Goal: Task Accomplishment & Management: Manage account settings

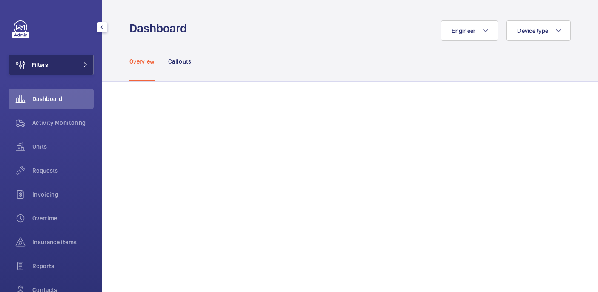
click at [57, 71] on button "Filters" at bounding box center [51, 64] width 85 height 20
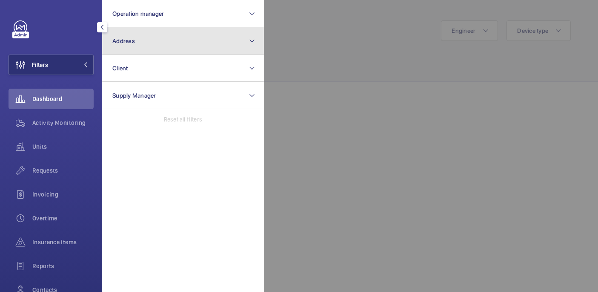
click at [168, 41] on button "Address" at bounding box center [183, 40] width 162 height 27
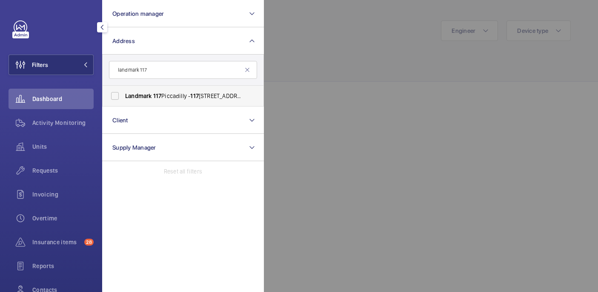
type input "landmark 117"
click at [172, 93] on span "Landmark 117 Piccadilly - 117 Piccadilly, LONDON W1J 7JU" at bounding box center [183, 96] width 117 height 9
click at [123, 93] on input "Landmark 117 Piccadilly - 117 Piccadilly, LONDON W1J 7JU" at bounding box center [114, 95] width 17 height 17
checkbox input "true"
click at [342, 53] on div at bounding box center [563, 146] width 598 height 292
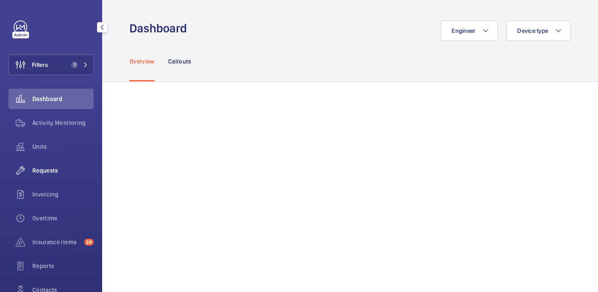
click at [48, 166] on span "Requests" at bounding box center [62, 170] width 61 height 9
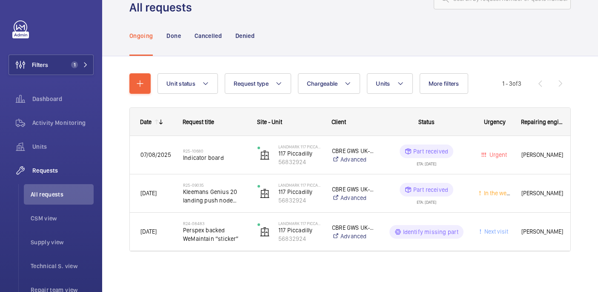
scroll to position [32, 0]
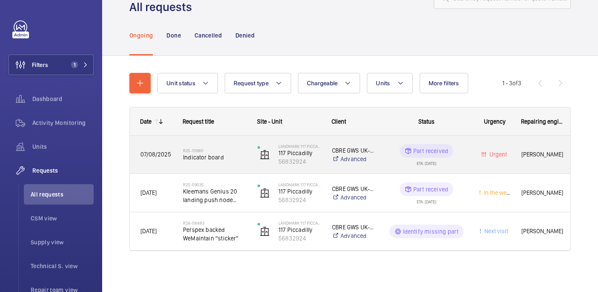
click at [205, 160] on span "Indicator board" at bounding box center [214, 157] width 63 height 9
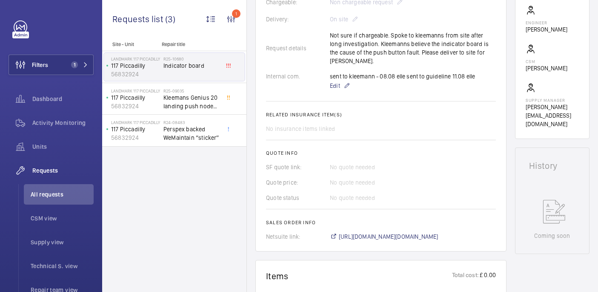
scroll to position [284, 0]
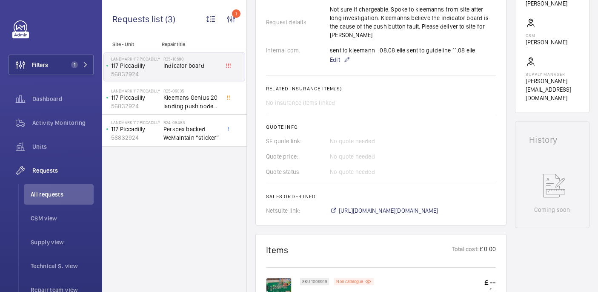
click at [287, 278] on img at bounding box center [279, 291] width 26 height 26
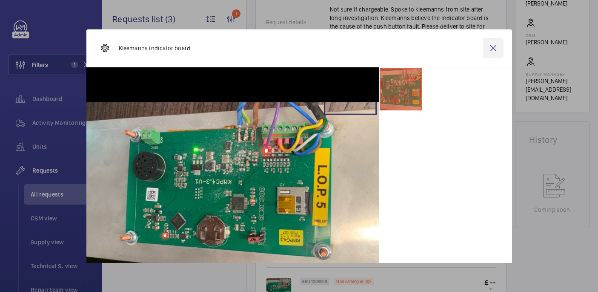
click at [497, 46] on wm-front-icon-button at bounding box center [493, 48] width 20 height 20
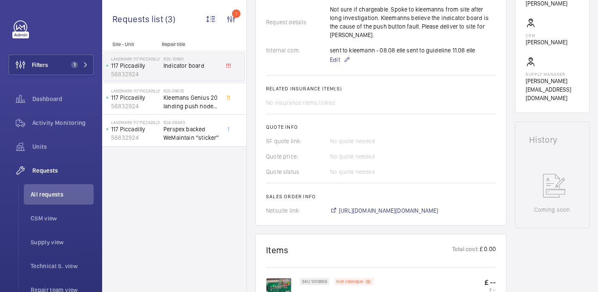
scroll to position [0, 0]
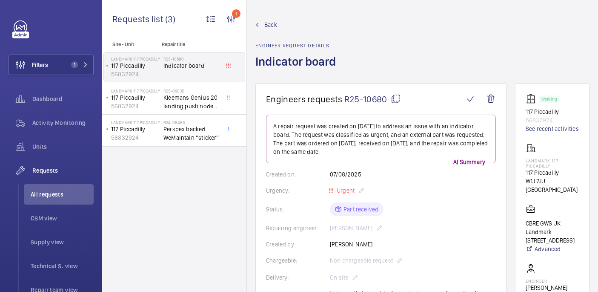
click at [393, 100] on mat-icon at bounding box center [396, 99] width 10 height 10
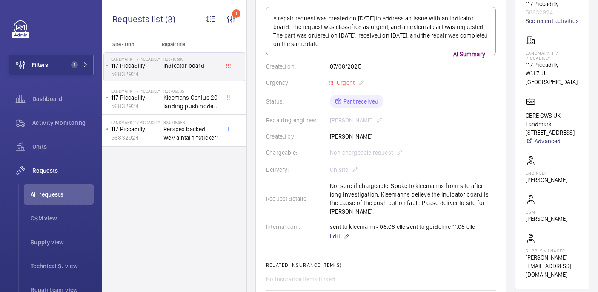
scroll to position [302, 0]
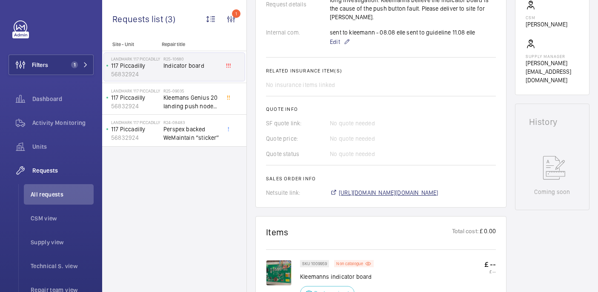
click at [358, 188] on span "https://6461500.app.netsuite.com/app/accounting/transactions/salesord.nl?id=290…" at bounding box center [389, 192] width 100 height 9
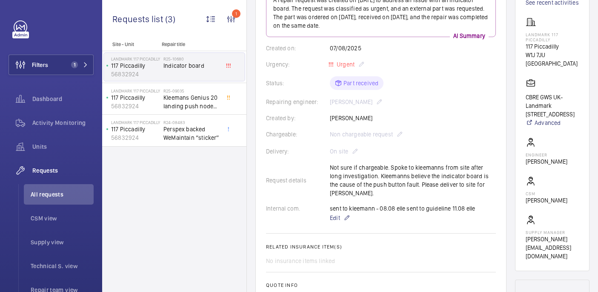
scroll to position [24, 0]
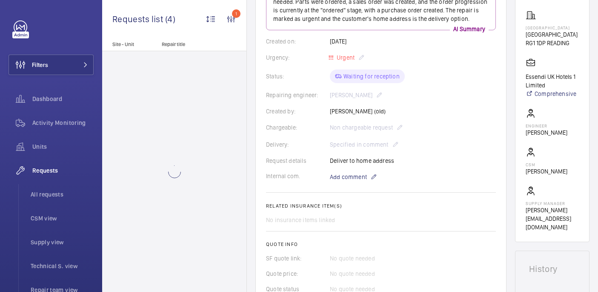
scroll to position [321, 0]
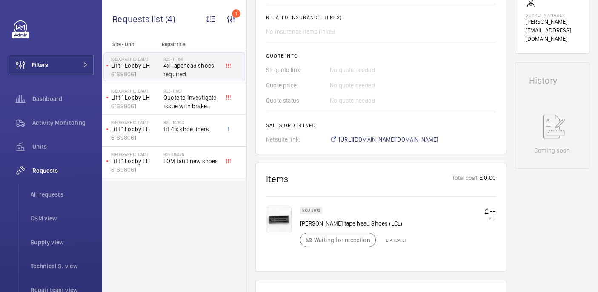
click at [282, 224] on img at bounding box center [279, 219] width 26 height 26
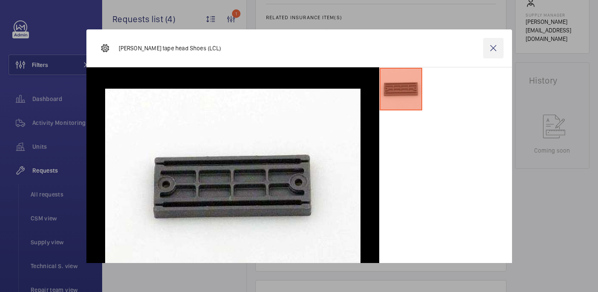
click at [494, 46] on wm-front-icon-button at bounding box center [493, 48] width 20 height 20
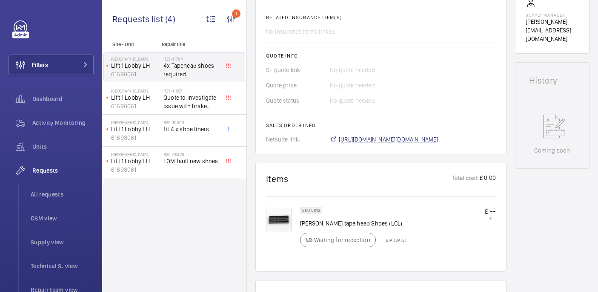
click at [387, 140] on span "https://6461500.app.netsuite.com/app/accounting/transactions/salesord.nl?id=298…" at bounding box center [389, 139] width 100 height 9
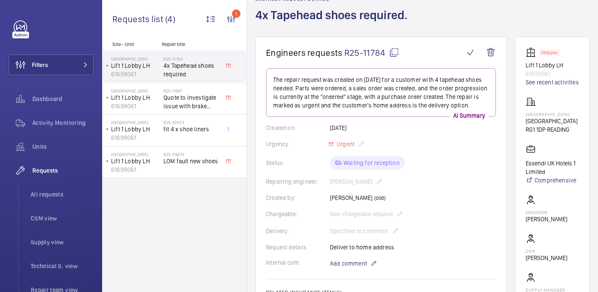
scroll to position [0, 0]
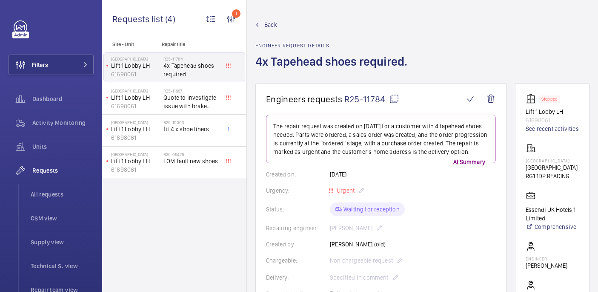
drag, startPoint x: 539, startPoint y: 168, endPoint x: 565, endPoint y: 173, distance: 26.5
click at [565, 173] on wm-front-card "Stopped Lift 1 Lobby LH 61698061 See recent activities NOVOTEL READING CENTRE N…" at bounding box center [552, 229] width 74 height 292
copy p "NOVOTEL READING CENTRE"
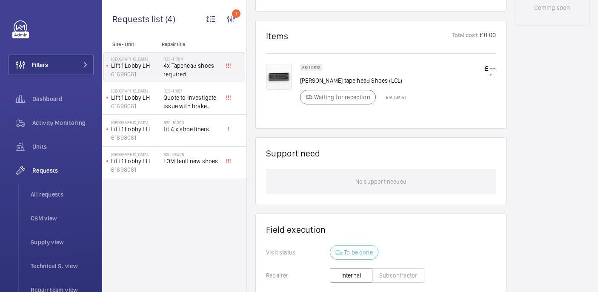
scroll to position [455, 0]
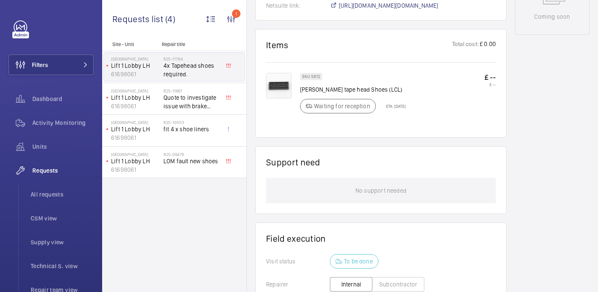
click at [321, 88] on p "Otis tape head Shoes (LCL)" at bounding box center [353, 89] width 106 height 9
copy div "Otis tape head Shoes (LCL)"
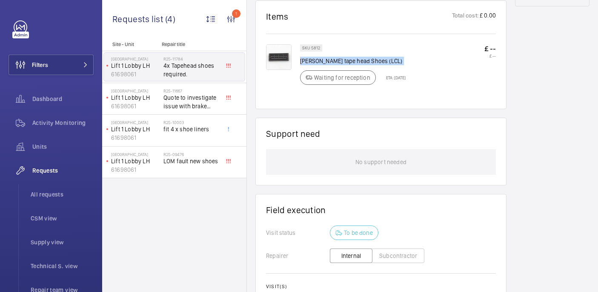
scroll to position [467, 0]
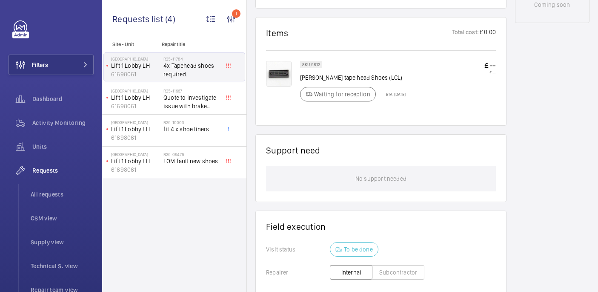
click at [421, 62] on div "SKU 5812 Otis tape head Shoes (LCL) Waiting for reception ETA: 9 Sept 2025 £ --…" at bounding box center [398, 84] width 196 height 46
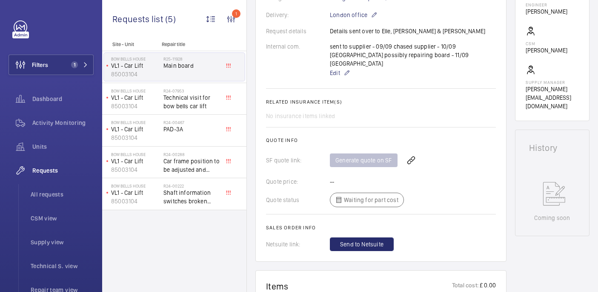
scroll to position [263, 0]
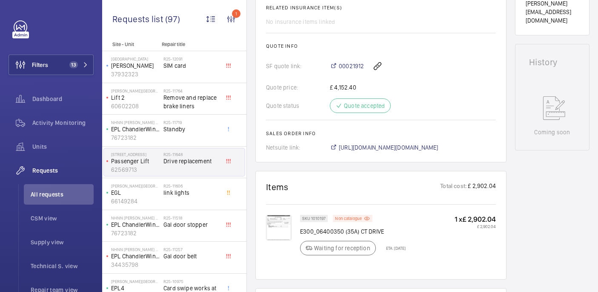
scroll to position [210, 0]
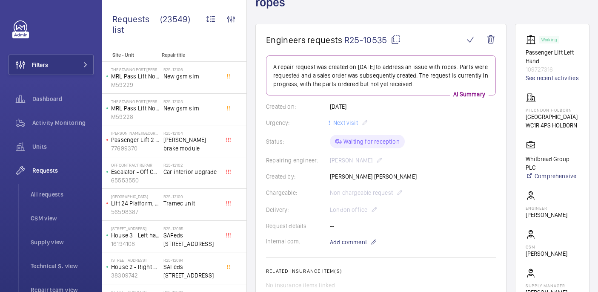
scroll to position [60, 0]
drag, startPoint x: 538, startPoint y: 117, endPoint x: 570, endPoint y: 121, distance: 31.4
click at [570, 121] on wm-front-card "Working Passenger Lift Left Hand 109727316 See recent activities PI London Holb…" at bounding box center [552, 173] width 74 height 300
copy p "PI London Holborn"
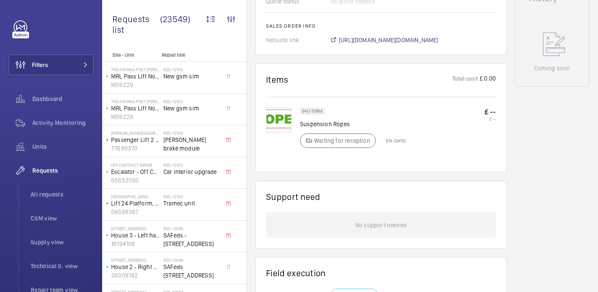
scroll to position [378, 0]
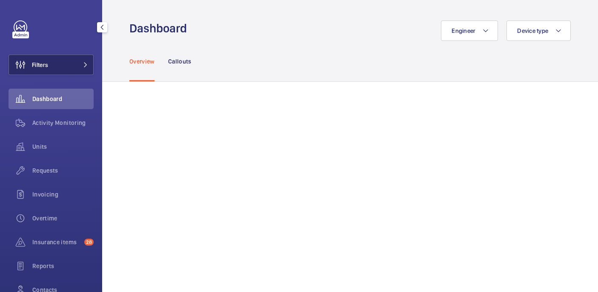
click at [52, 66] on button "Filters" at bounding box center [51, 64] width 85 height 20
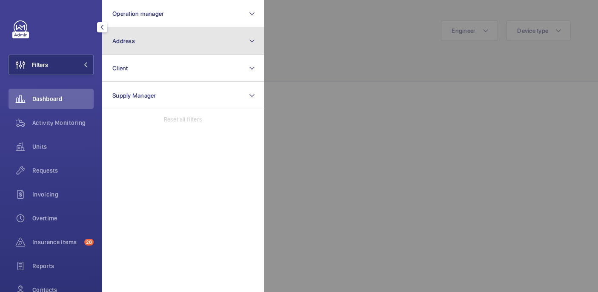
click at [157, 50] on button "Address" at bounding box center [183, 40] width 162 height 27
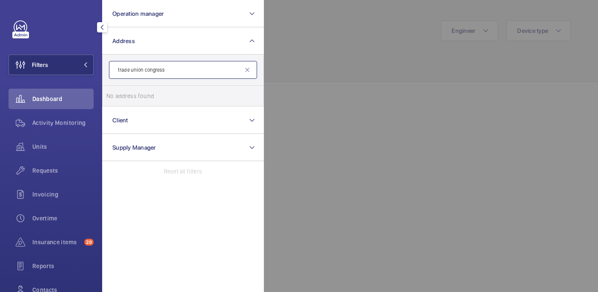
click at [120, 72] on input "trade union congress" at bounding box center [183, 70] width 148 height 18
click at [135, 72] on input "Trade union congress" at bounding box center [183, 70] width 148 height 18
click at [148, 69] on input "Trade Union congress" at bounding box center [183, 70] width 148 height 18
type input "Trade Union Congress"
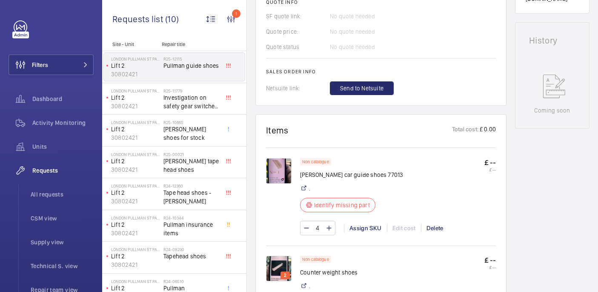
scroll to position [472, 0]
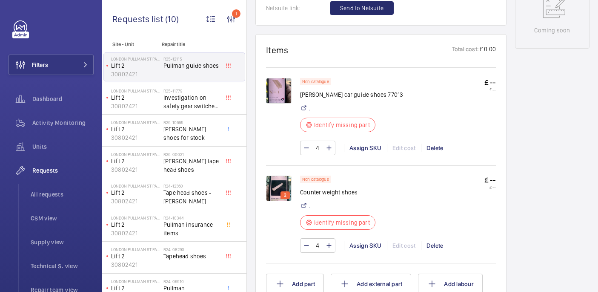
click at [277, 86] on img at bounding box center [279, 91] width 26 height 26
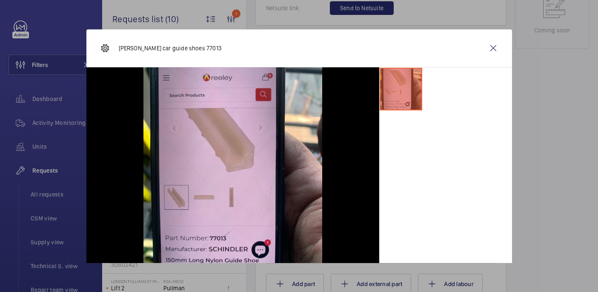
scroll to position [19, 0]
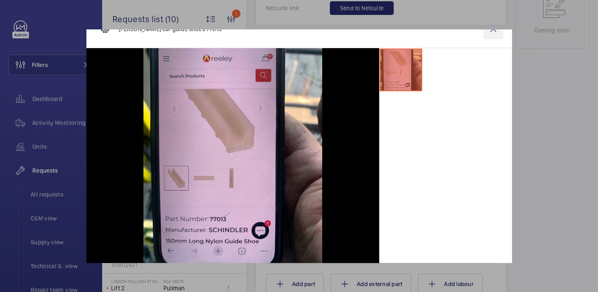
click at [490, 33] on wm-front-icon-button at bounding box center [493, 29] width 20 height 20
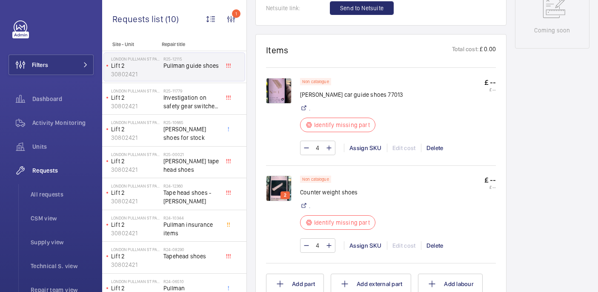
click at [279, 184] on img at bounding box center [279, 188] width 26 height 26
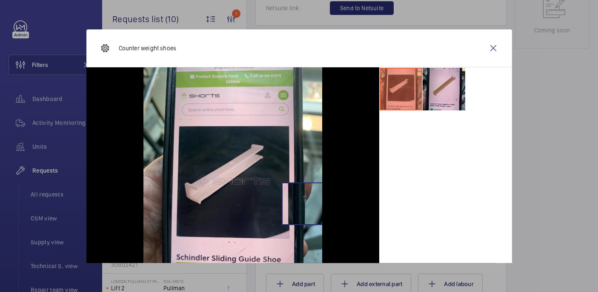
scroll to position [43, 0]
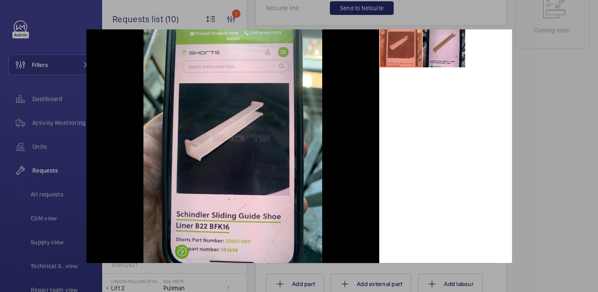
click at [594, 132] on div at bounding box center [299, 146] width 598 height 292
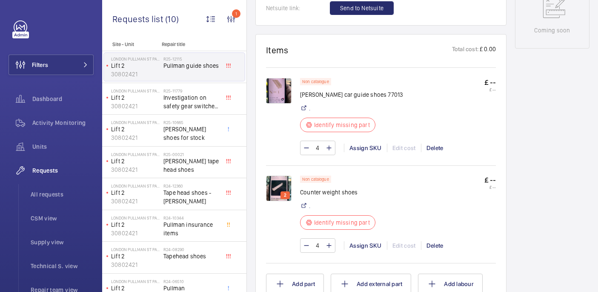
click at [281, 175] on img at bounding box center [279, 188] width 26 height 26
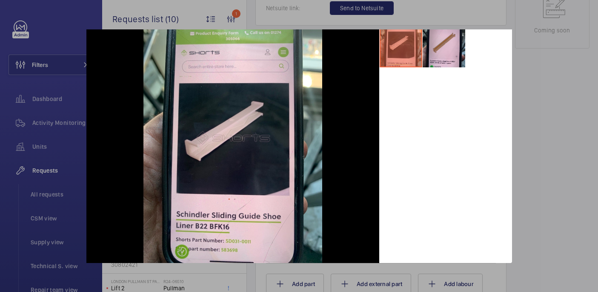
click at [555, 176] on div at bounding box center [299, 146] width 598 height 292
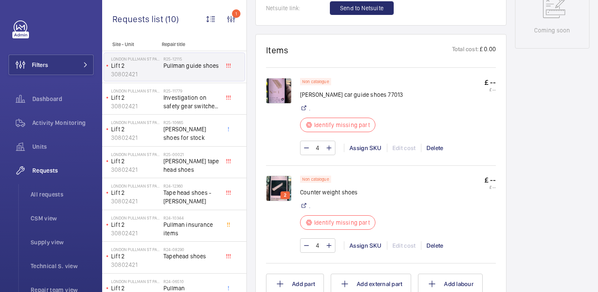
scroll to position [0, 0]
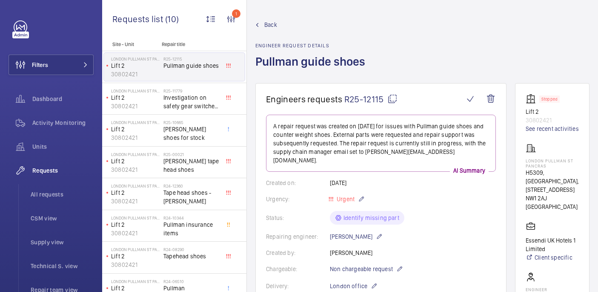
click at [395, 94] on mat-icon at bounding box center [392, 99] width 10 height 10
drag, startPoint x: 524, startPoint y: 160, endPoint x: 551, endPoint y: 166, distance: 27.8
click at [551, 166] on wm-front-card "Stopped Lift 2 30802421 See recent activities LONDON PULLMAN ST PANCRAS H5309, …" at bounding box center [552, 244] width 74 height 322
copy p "LONDON PULLMAN ST PANCRAS"
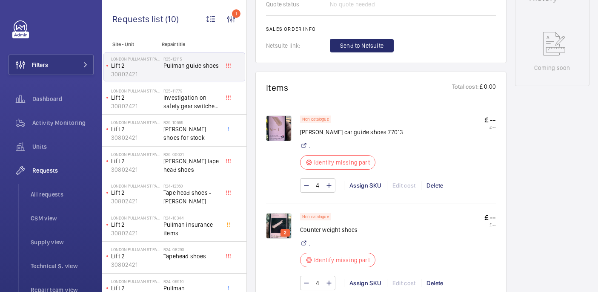
scroll to position [450, 0]
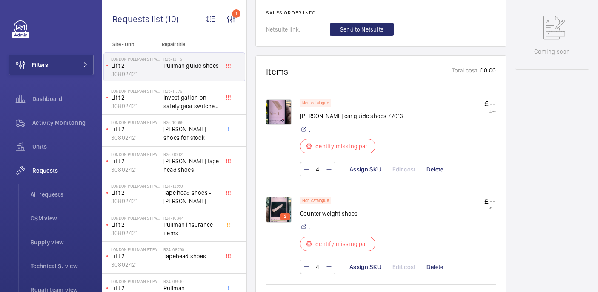
click at [278, 99] on img at bounding box center [279, 112] width 26 height 26
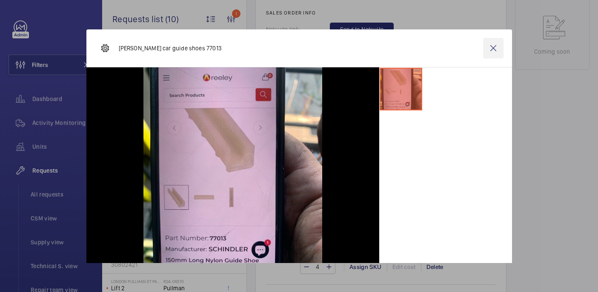
click at [494, 47] on wm-front-icon-button at bounding box center [493, 48] width 20 height 20
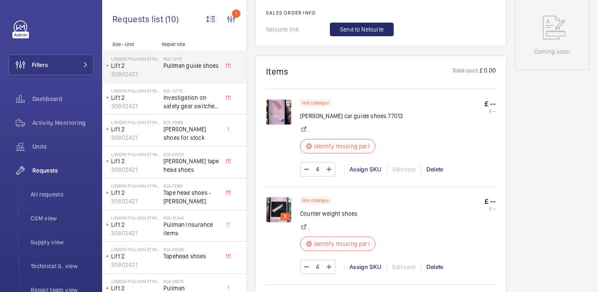
click at [309, 209] on p "Counter weight shoes" at bounding box center [340, 213] width 80 height 9
copy div "Counter weight shoes"
click at [278, 103] on img at bounding box center [279, 112] width 26 height 26
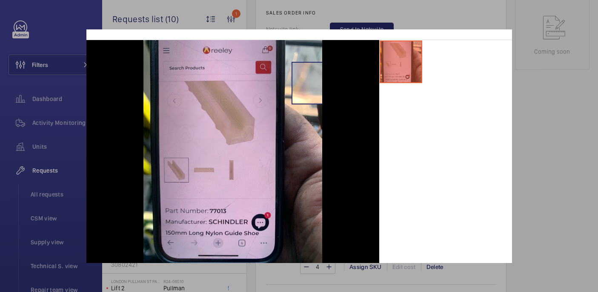
scroll to position [0, 0]
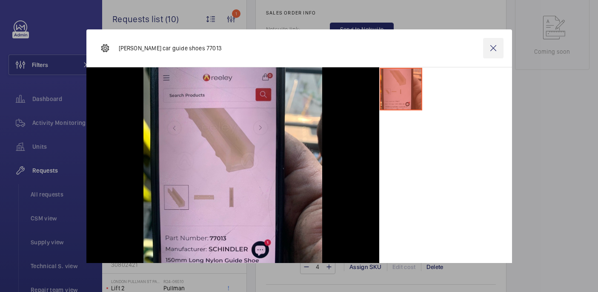
click at [491, 51] on wm-front-icon-button at bounding box center [493, 48] width 20 height 20
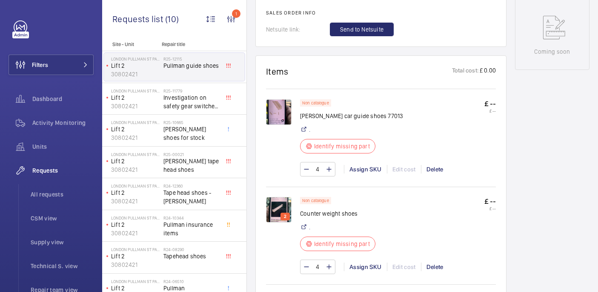
scroll to position [231, 0]
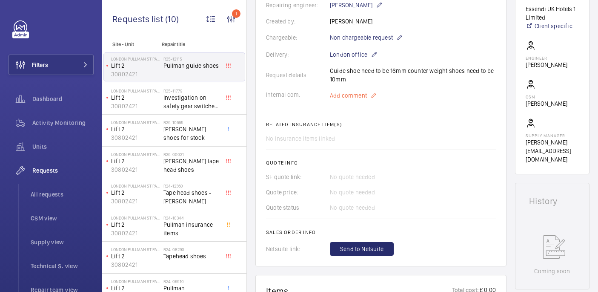
click at [359, 90] on p "Add comment" at bounding box center [362, 95] width 64 height 10
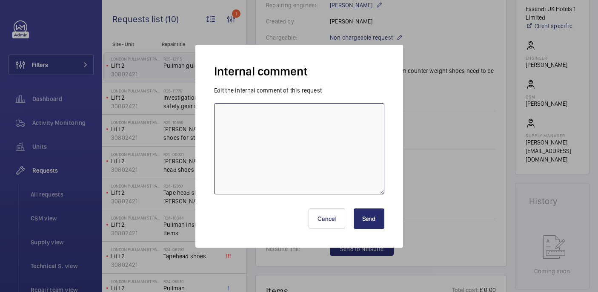
click at [325, 129] on textarea at bounding box center [299, 148] width 170 height 91
type textarea "sourcing parts - 12/08 india"
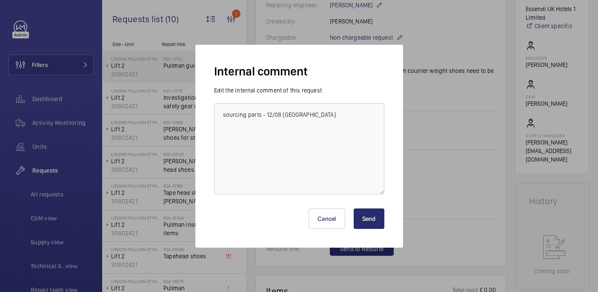
click at [371, 222] on button "Send" at bounding box center [369, 218] width 31 height 20
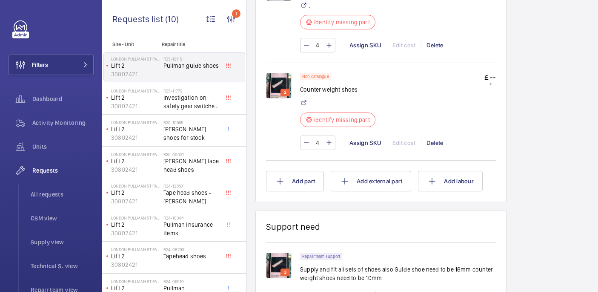
scroll to position [582, 0]
click at [278, 89] on img at bounding box center [279, 87] width 26 height 26
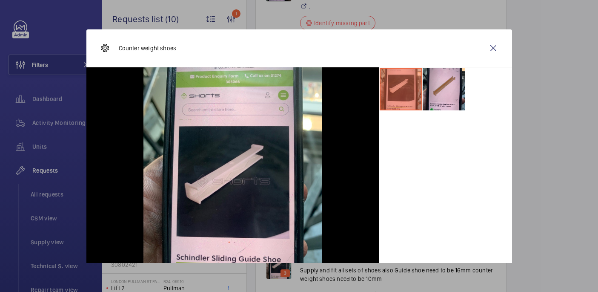
scroll to position [43, 0]
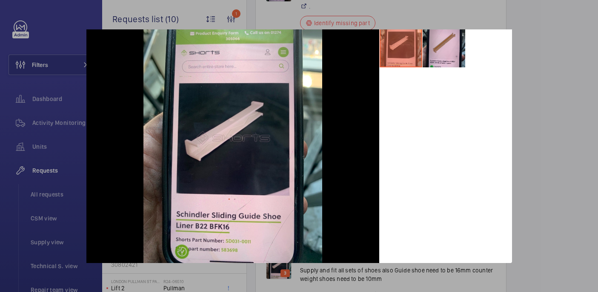
click at [554, 125] on div at bounding box center [299, 146] width 598 height 292
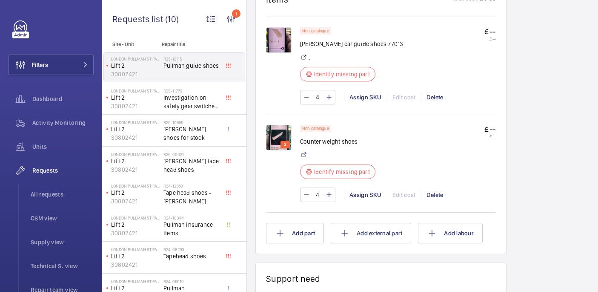
scroll to position [527, 0]
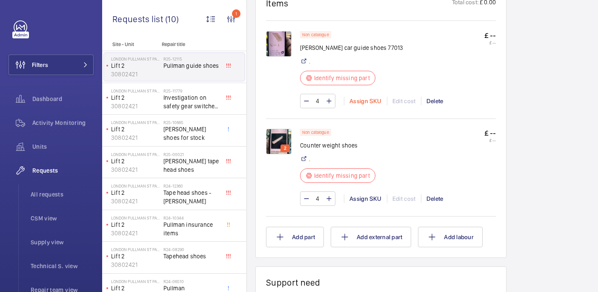
click at [364, 98] on div "Assign SKU" at bounding box center [365, 101] width 43 height 9
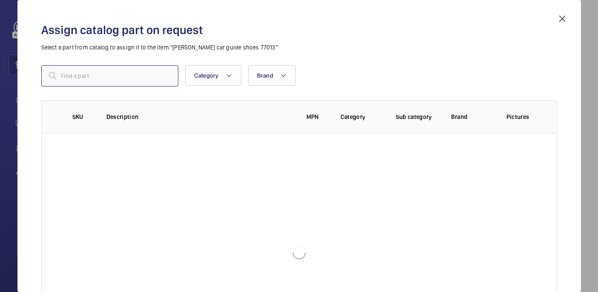
click at [135, 74] on input "text" at bounding box center [109, 75] width 137 height 21
paste input "1010255"
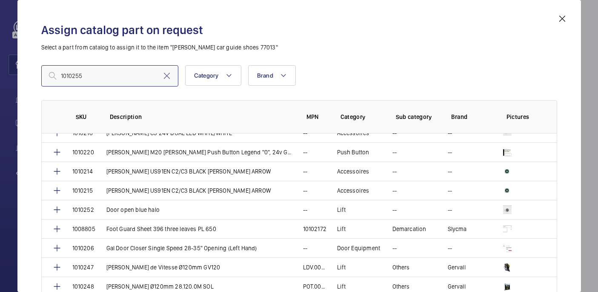
scroll to position [633, 0]
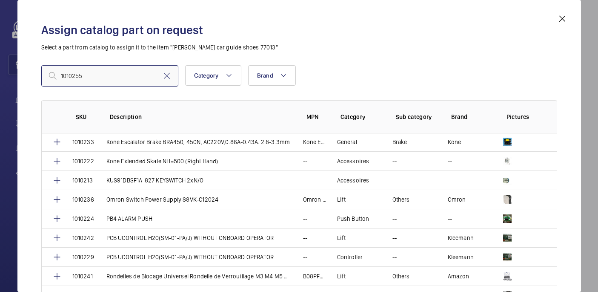
click at [64, 77] on input "1010255" at bounding box center [109, 75] width 137 height 21
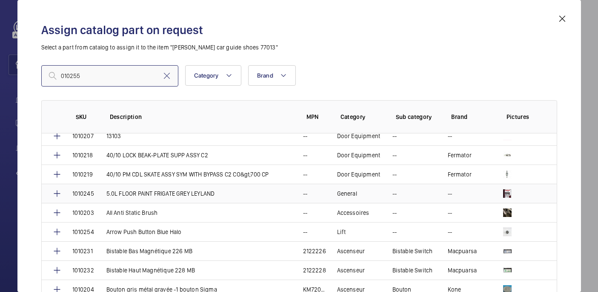
scroll to position [0, 0]
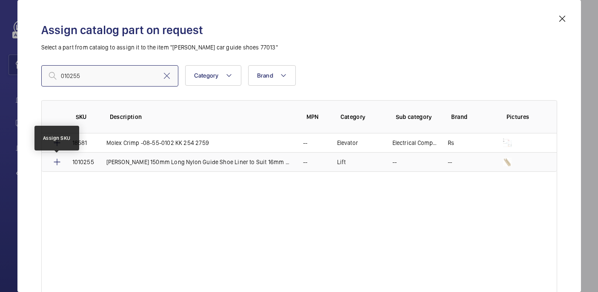
type input "010255"
click at [57, 163] on mat-icon at bounding box center [57, 162] width 10 height 10
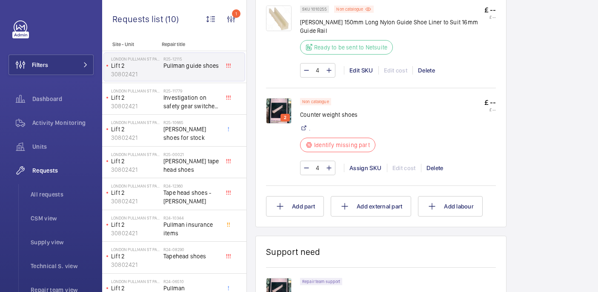
scroll to position [561, 0]
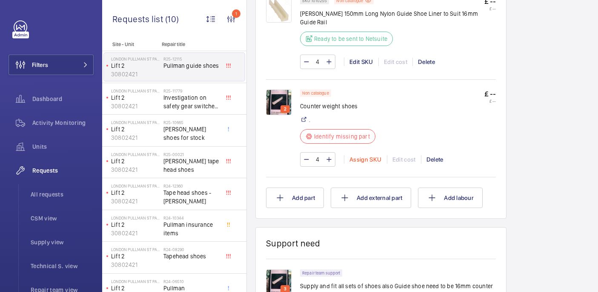
click at [373, 157] on div "Assign SKU" at bounding box center [365, 159] width 43 height 9
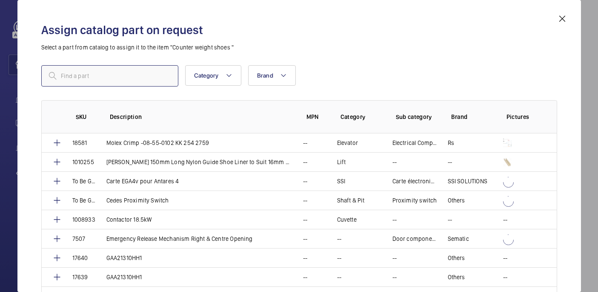
click at [169, 82] on input "text" at bounding box center [109, 75] width 137 height 21
paste input "1010256"
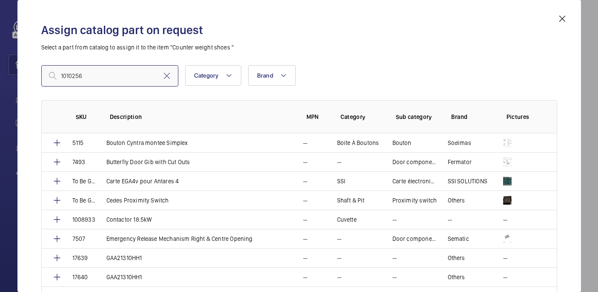
click at [64, 75] on input "1010256" at bounding box center [109, 75] width 137 height 21
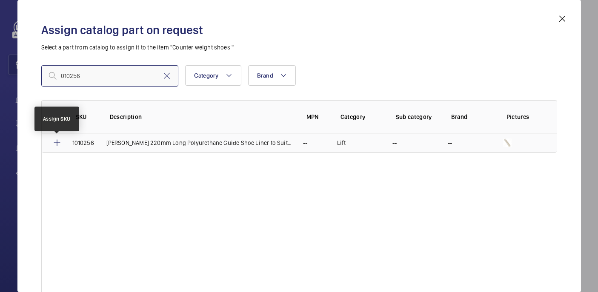
type input "010256"
click at [55, 144] on mat-icon at bounding box center [57, 142] width 10 height 10
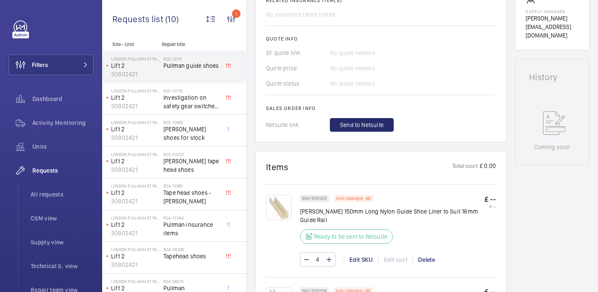
scroll to position [363, 0]
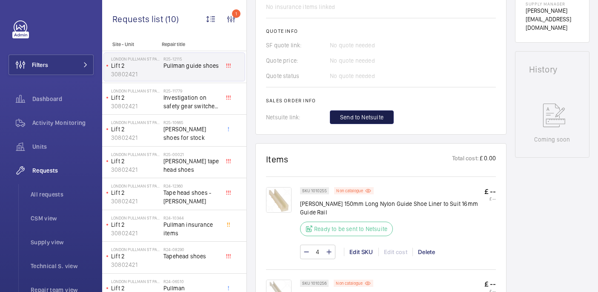
click at [368, 115] on span "Send to Netsuite" at bounding box center [361, 117] width 43 height 9
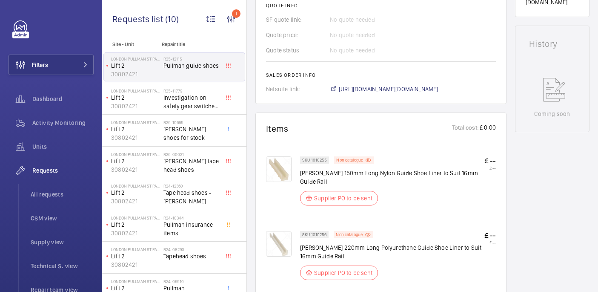
scroll to position [389, 0]
click at [362, 84] on span "https://6461500.app.netsuite.com/app/accounting/transactions/salesord.nl?id=300…" at bounding box center [389, 88] width 100 height 9
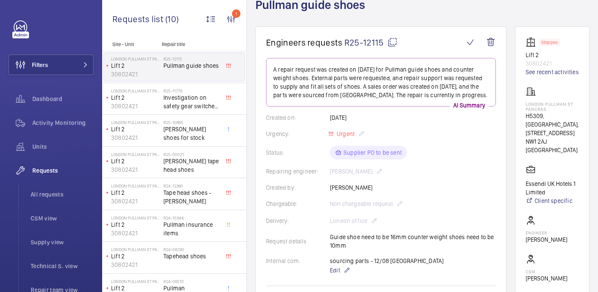
scroll to position [58, 0]
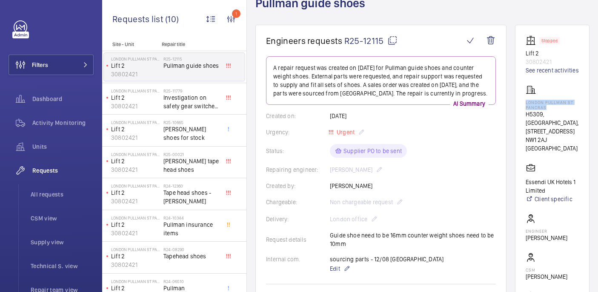
drag, startPoint x: 538, startPoint y: 110, endPoint x: 587, endPoint y: 117, distance: 49.1
click at [587, 117] on wm-front-card "Stopped Lift 2 30802421 See recent activities LONDON PULLMAN ST PANCRAS H5309, …" at bounding box center [552, 186] width 74 height 322
copy p "LONDON PULLMAN ST PANCRAS"
click at [71, 64] on button "Filters" at bounding box center [51, 64] width 85 height 20
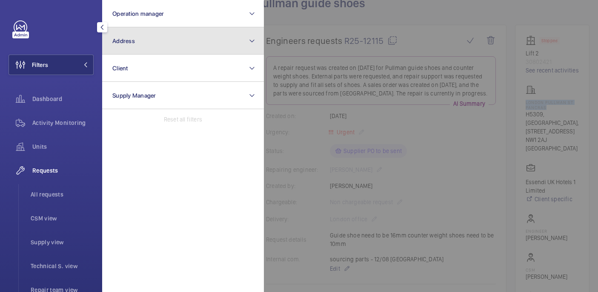
click at [160, 46] on button "Address" at bounding box center [183, 40] width 162 height 27
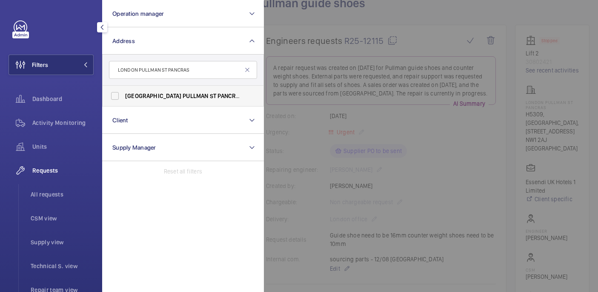
type input "LONDON PULLMAN ST PANCRAS"
click at [210, 96] on span "ST" at bounding box center [213, 95] width 6 height 7
click at [123, 96] on input "LONDON PULLMAN ST PANCRAS - H5309, LONDON PULLMAN ST PANCRAS , 100 - 110 Eu st …" at bounding box center [114, 95] width 17 height 17
checkbox input "true"
click at [79, 31] on div at bounding box center [54, 27] width 80 height 14
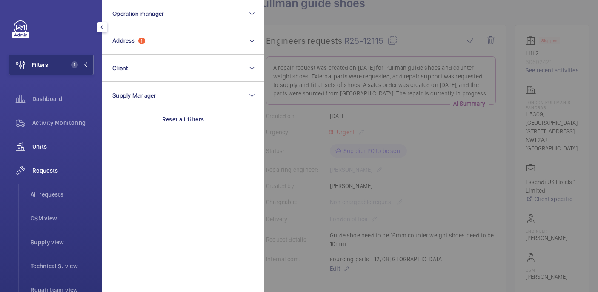
click at [45, 145] on span "Units" at bounding box center [62, 146] width 61 height 9
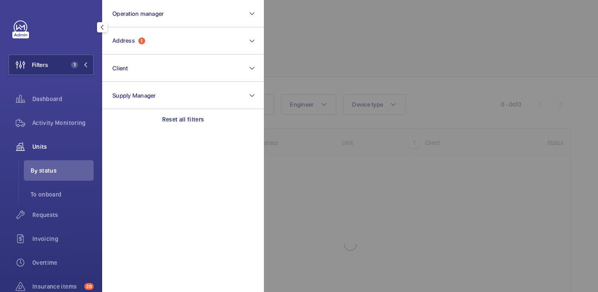
click at [490, 60] on div at bounding box center [563, 146] width 598 height 292
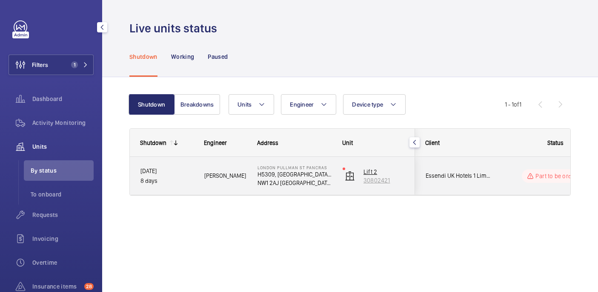
click at [387, 182] on p "30802421" at bounding box center [384, 180] width 41 height 9
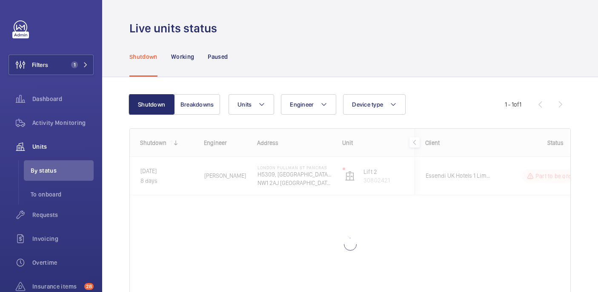
click at [242, 189] on div at bounding box center [350, 230] width 441 height 203
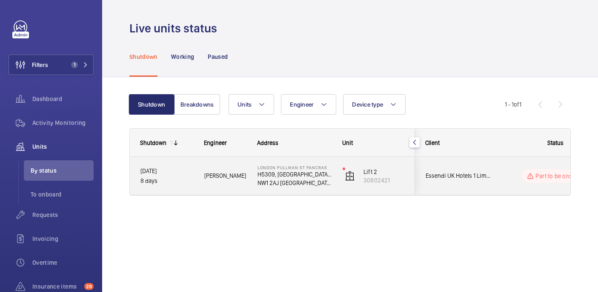
click at [241, 183] on div "Daniel F." at bounding box center [220, 175] width 52 height 27
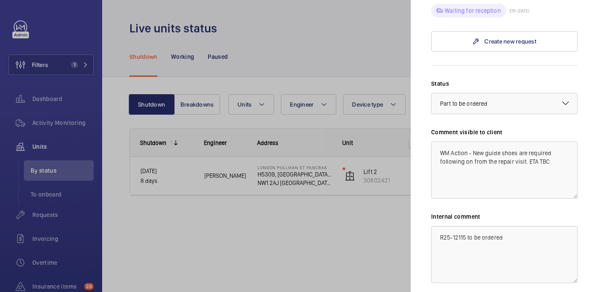
scroll to position [478, 0]
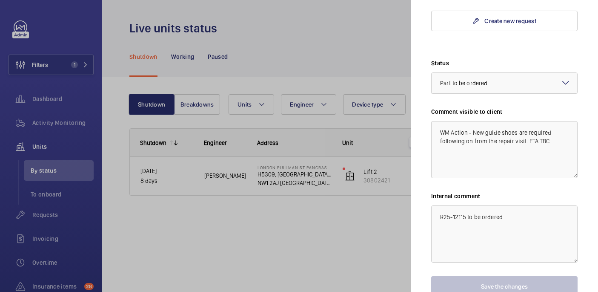
click at [467, 80] on span "Part to be ordered" at bounding box center [463, 83] width 47 height 7
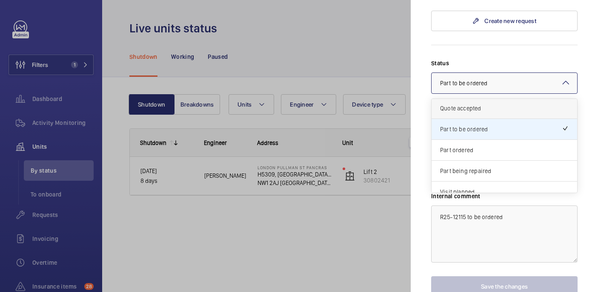
scroll to position [53, 0]
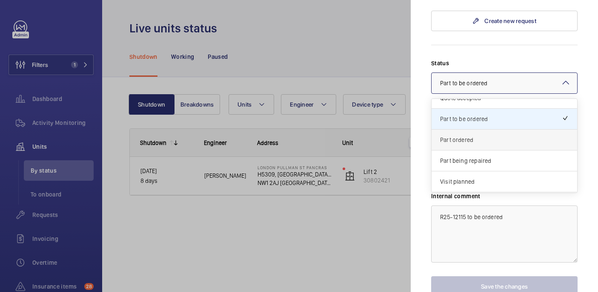
click at [462, 135] on span "Part ordered" at bounding box center [504, 139] width 129 height 9
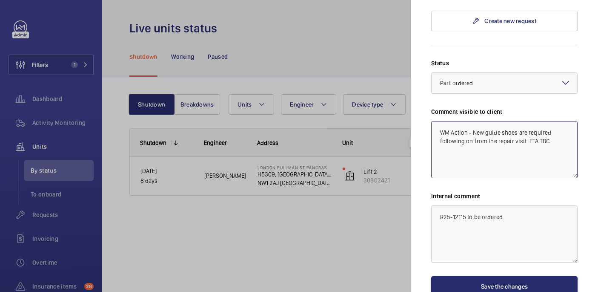
click at [559, 122] on textarea "WM Action - New guide shoes are required following on from the repair visit. ET…" at bounding box center [504, 149] width 146 height 57
click at [521, 140] on textarea "WM Action - New guide shoes are required following on from the repair visit. ET…" at bounding box center [504, 149] width 146 height 57
type textarea "WM Action - New guide shoes are required following on from the repair visit. ET…"
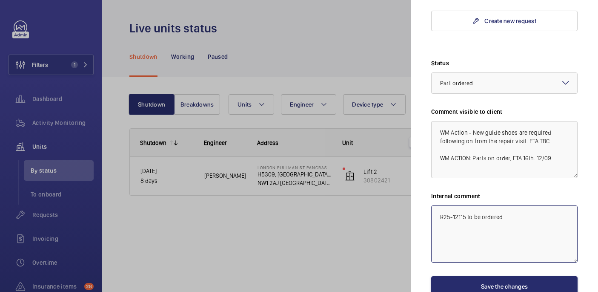
click at [510, 205] on textarea "R25-12115 to be ordered" at bounding box center [504, 233] width 146 height 57
paste textarea "WM ACTION: Parts on order, ETA 16th. 12/09"
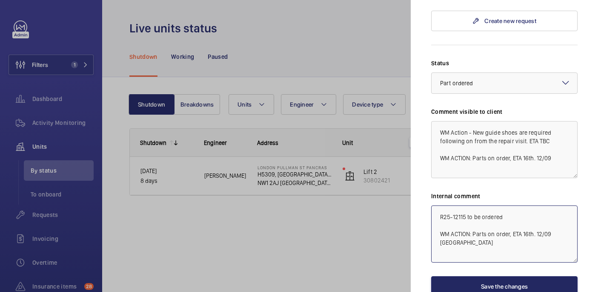
type textarea "R25-12115 to be ordered WM ACTION: Parts on order, ETA 16th. 12/09 india"
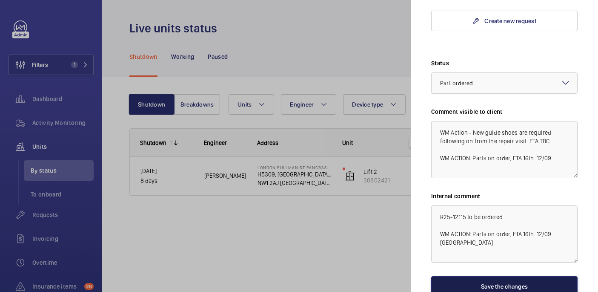
click at [495, 276] on button "Save the changes" at bounding box center [504, 286] width 146 height 20
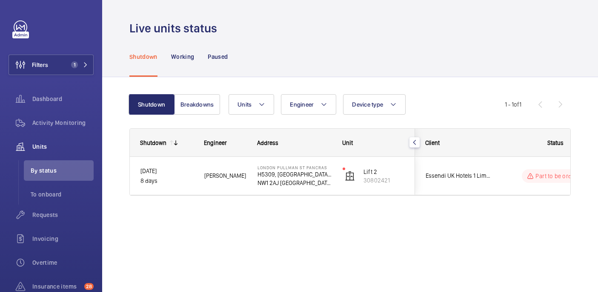
scroll to position [0, 0]
click at [59, 63] on button "Filters 1" at bounding box center [51, 64] width 85 height 20
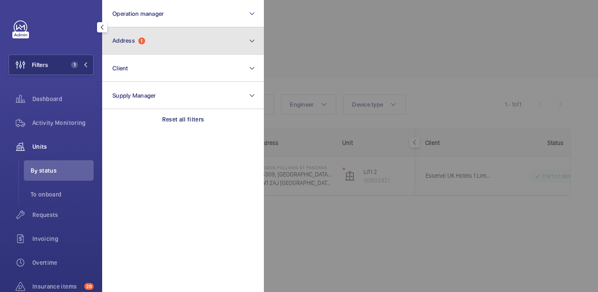
click at [126, 45] on button "Address 1" at bounding box center [183, 40] width 162 height 27
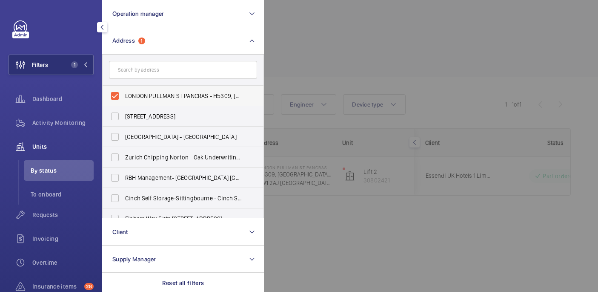
click at [137, 97] on span "LONDON PULLMAN ST PANCRAS - H5309, LONDON PULLMAN ST PANCRAS, 100 - 110 Euston …" at bounding box center [183, 96] width 117 height 9
click at [123, 97] on input "LONDON PULLMAN ST PANCRAS - H5309, LONDON PULLMAN ST PANCRAS, 100 - 110 Euston …" at bounding box center [114, 95] width 17 height 17
checkbox input "false"
click at [332, 49] on div at bounding box center [563, 146] width 598 height 292
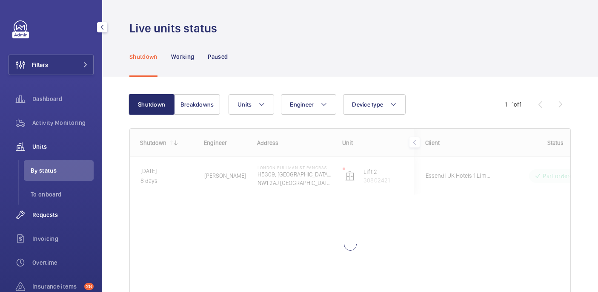
click at [58, 209] on div "Requests" at bounding box center [51, 214] width 85 height 20
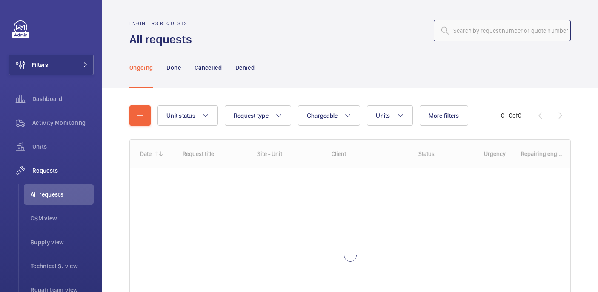
click at [463, 28] on input "text" at bounding box center [502, 30] width 137 height 21
paste input "R25-11680"
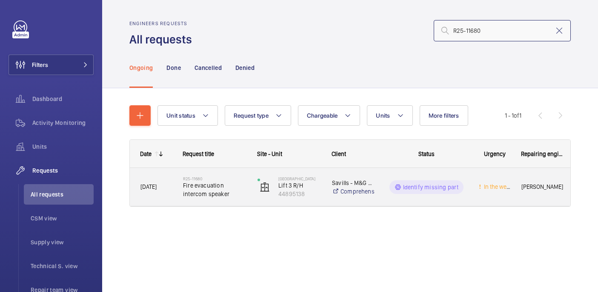
type input "R25-11680"
click at [218, 179] on h2 "R25-11680" at bounding box center [214, 178] width 63 height 5
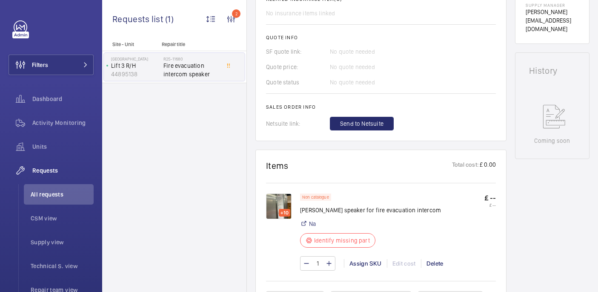
scroll to position [349, 0]
click at [276, 208] on img at bounding box center [279, 205] width 26 height 26
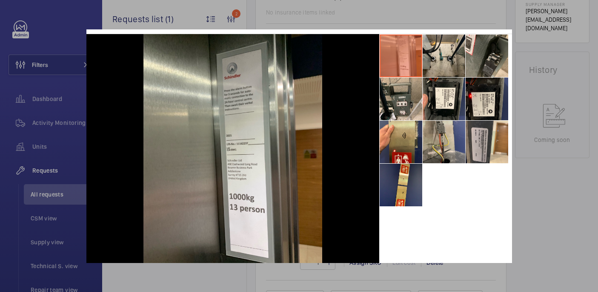
scroll to position [36, 0]
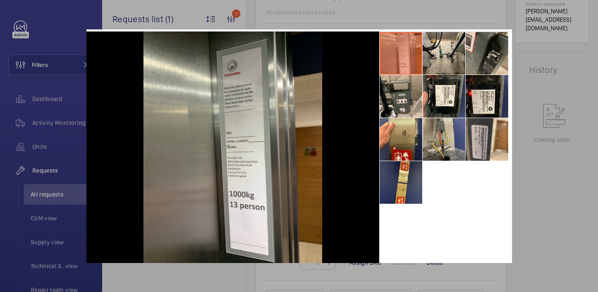
drag, startPoint x: 555, startPoint y: 205, endPoint x: 547, endPoint y: 204, distance: 7.2
click at [555, 204] on div at bounding box center [299, 146] width 598 height 292
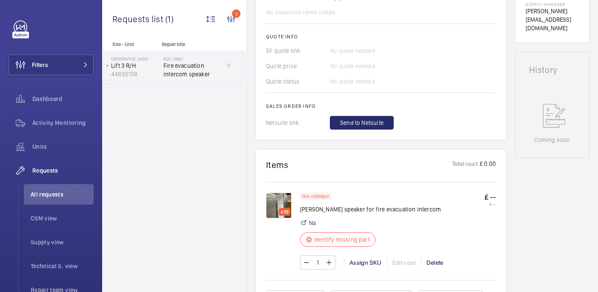
click at [278, 201] on img at bounding box center [279, 205] width 26 height 26
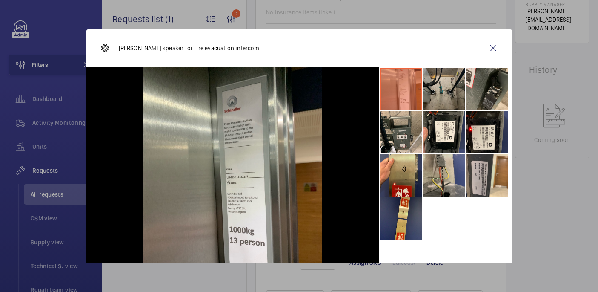
click at [451, 86] on li at bounding box center [444, 89] width 43 height 43
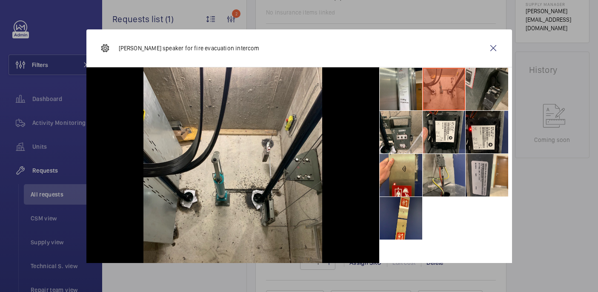
click at [498, 97] on li at bounding box center [487, 89] width 43 height 43
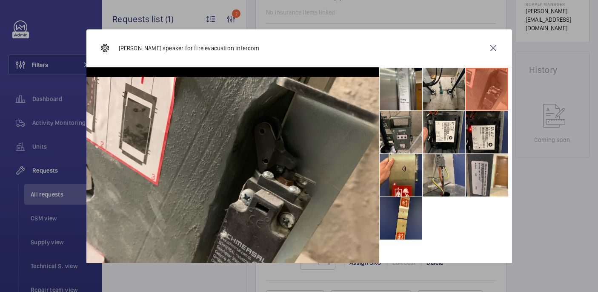
click at [409, 132] on li at bounding box center [401, 132] width 43 height 43
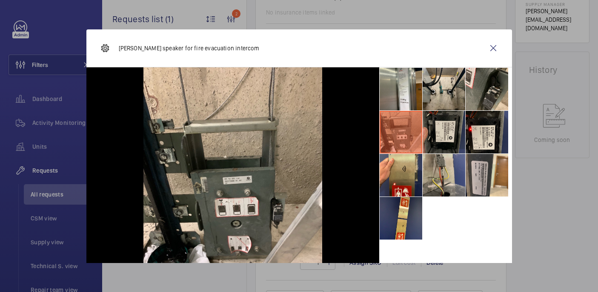
click at [444, 140] on li at bounding box center [444, 132] width 43 height 43
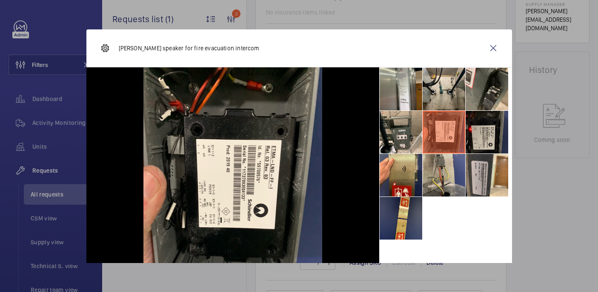
click at [484, 136] on li at bounding box center [487, 132] width 43 height 43
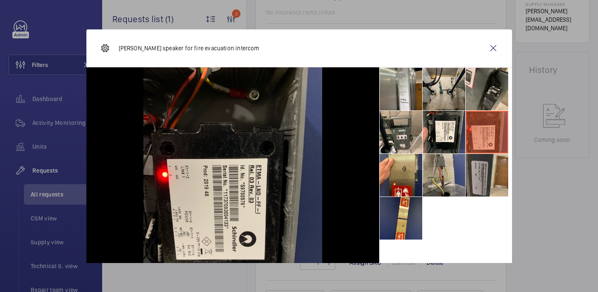
click at [485, 178] on li at bounding box center [487, 175] width 43 height 43
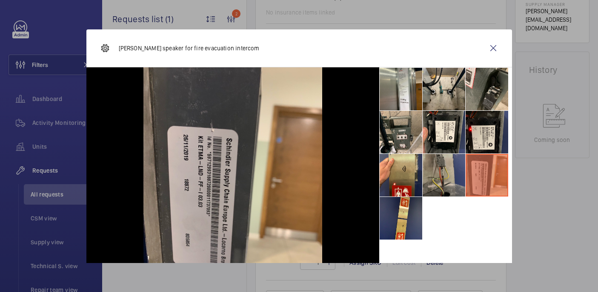
click at [435, 179] on li at bounding box center [444, 175] width 43 height 43
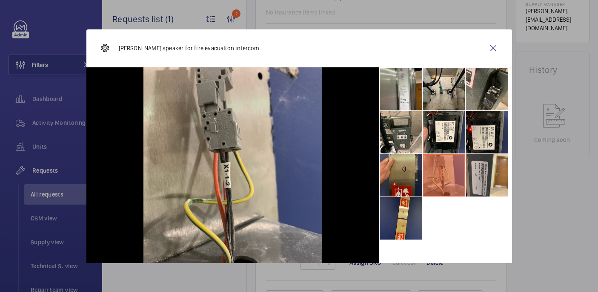
click at [409, 186] on li at bounding box center [401, 175] width 43 height 43
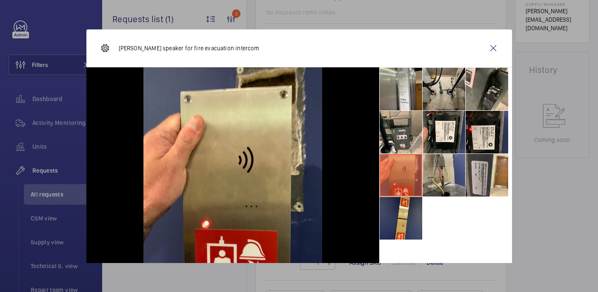
scroll to position [43, 0]
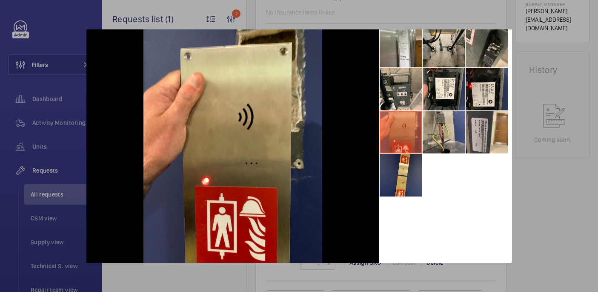
click at [555, 141] on div at bounding box center [299, 146] width 598 height 292
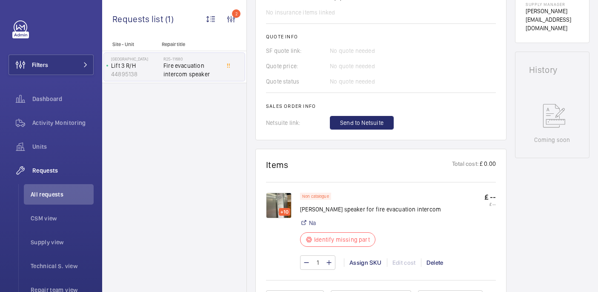
click at [271, 208] on img at bounding box center [279, 205] width 26 height 26
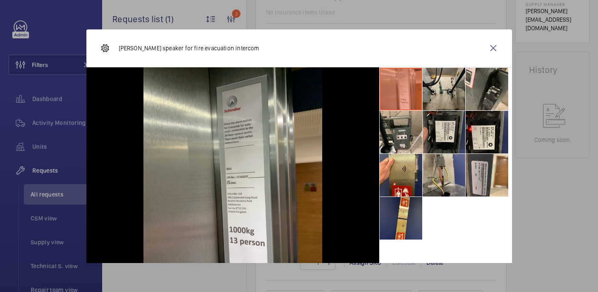
click at [447, 137] on li at bounding box center [444, 132] width 43 height 43
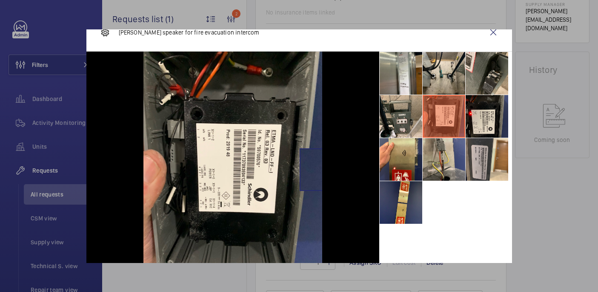
scroll to position [18, 0]
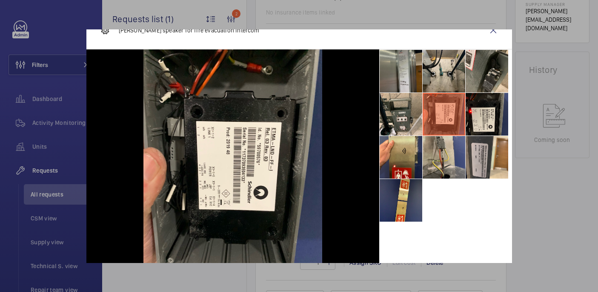
click at [405, 85] on li at bounding box center [401, 71] width 43 height 43
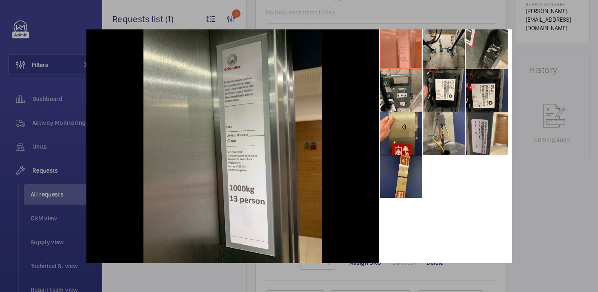
scroll to position [41, 0]
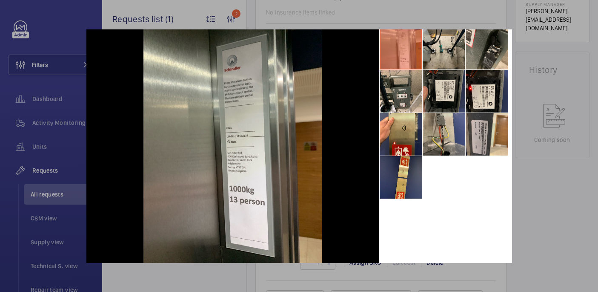
click at [436, 83] on li at bounding box center [444, 91] width 43 height 43
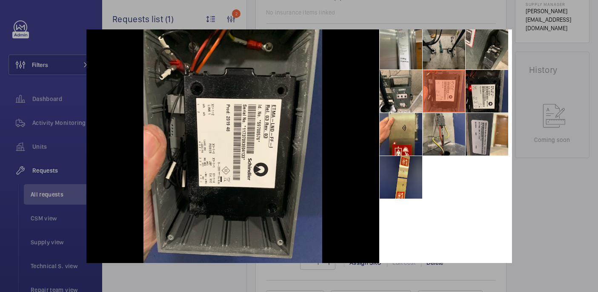
click at [444, 56] on li at bounding box center [444, 48] width 43 height 43
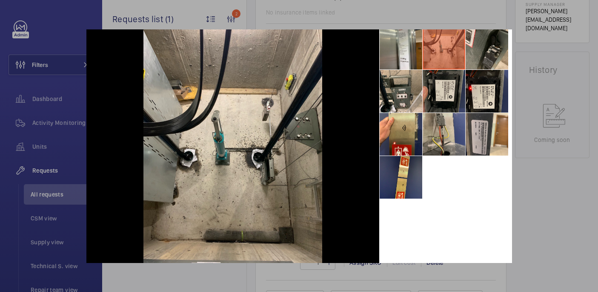
click at [444, 100] on li at bounding box center [444, 91] width 43 height 43
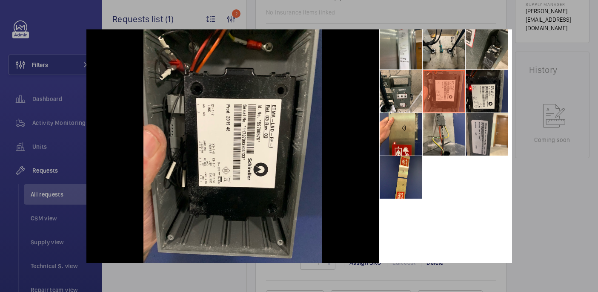
click at [539, 198] on div at bounding box center [299, 146] width 598 height 292
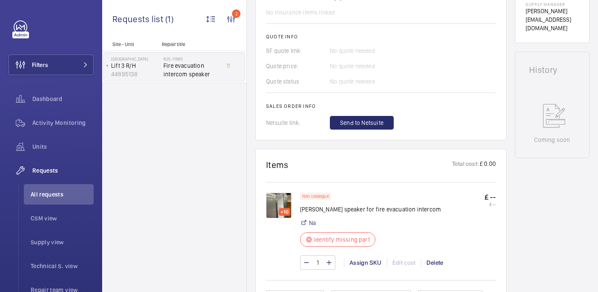
scroll to position [0, 0]
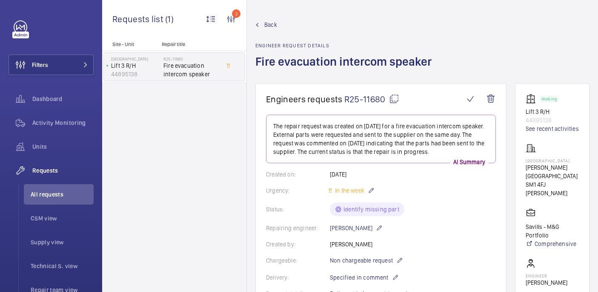
click at [393, 99] on mat-icon at bounding box center [394, 99] width 10 height 10
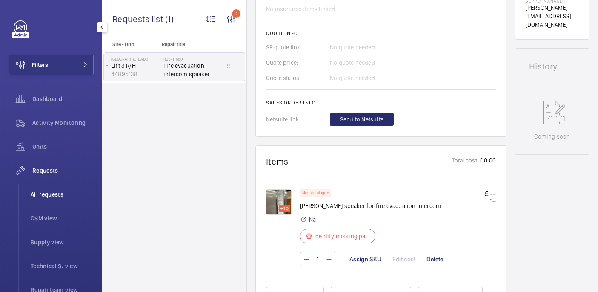
click at [55, 198] on span "All requests" at bounding box center [62, 194] width 63 height 9
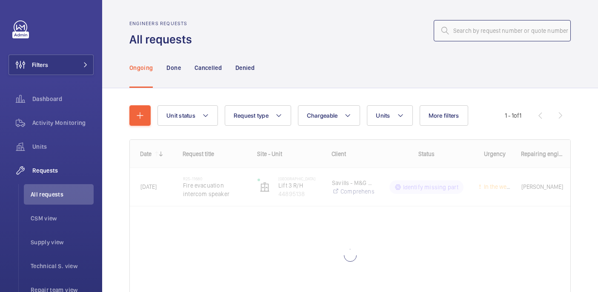
click at [462, 39] on input "text" at bounding box center [502, 30] width 137 height 21
paste input "R25-09236"
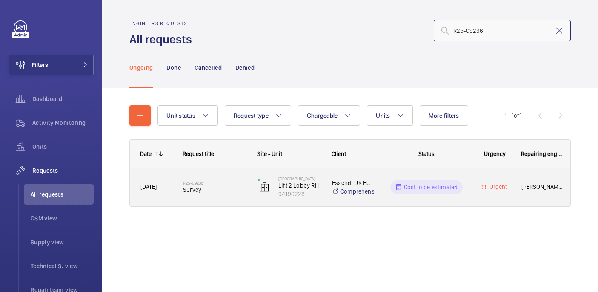
type input "R25-09236"
click at [223, 189] on span "Survey" at bounding box center [214, 189] width 63 height 9
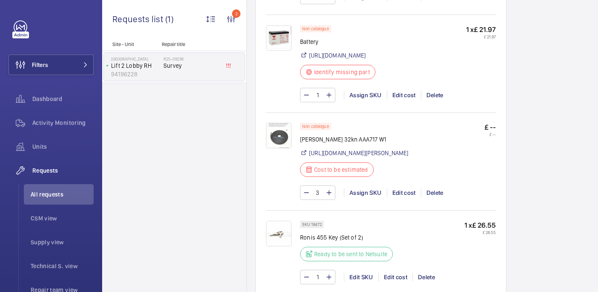
scroll to position [875, 0]
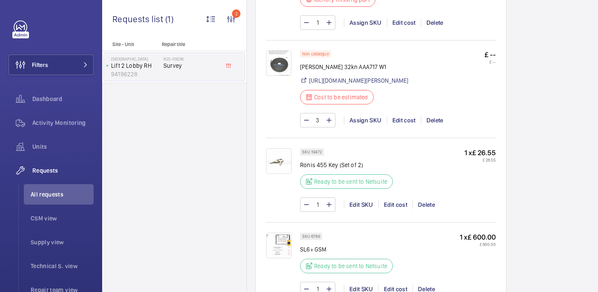
click at [281, 76] on img at bounding box center [279, 63] width 26 height 26
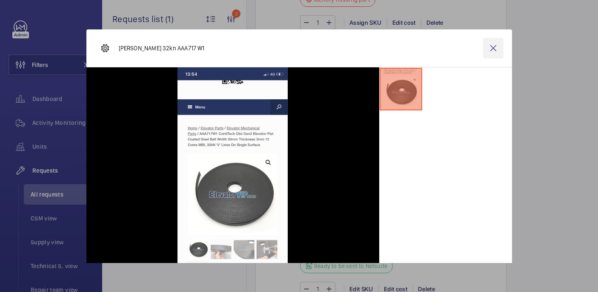
click at [495, 50] on wm-front-icon-button at bounding box center [493, 48] width 20 height 20
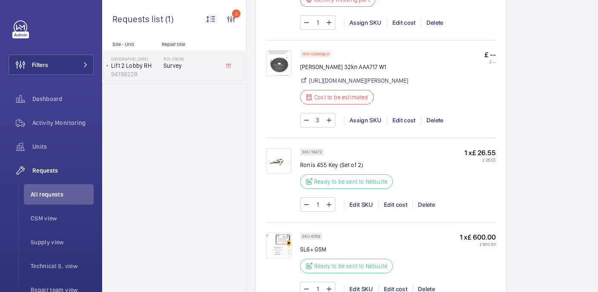
click at [347, 71] on p "Otis belts 32kn AAA717 W1" at bounding box center [354, 67] width 109 height 9
copy div "Otis belts 32kn AAA717 W1"
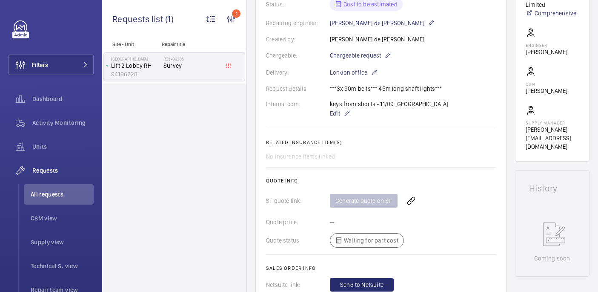
scroll to position [0, 0]
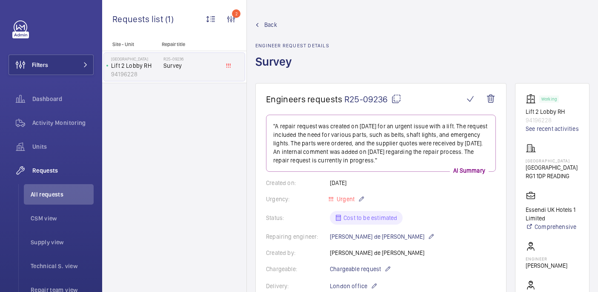
click at [391, 97] on mat-icon at bounding box center [396, 99] width 10 height 10
copy div "Otis belts 32kn AAA717 W1"
drag, startPoint x: 520, startPoint y: 160, endPoint x: 550, endPoint y: 165, distance: 31.1
click at [550, 165] on wm-front-card "Working Lift 2 Lobby RH 94196228 See recent activities NOVOTEL READING CENTRE N…" at bounding box center [552, 229] width 74 height 292
copy p "NOVOTEL READING CENTRE"
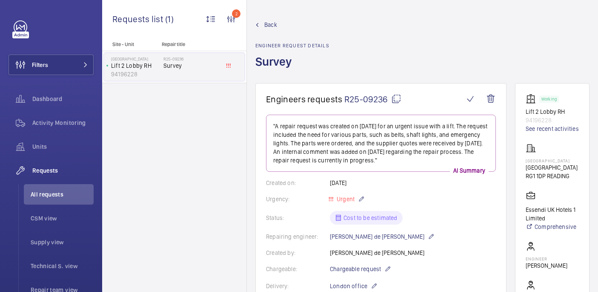
click at [390, 101] on span "R25-09236" at bounding box center [372, 99] width 57 height 11
drag, startPoint x: 521, startPoint y: 161, endPoint x: 555, endPoint y: 166, distance: 33.9
click at [555, 166] on wm-front-card "Working Lift 2 Lobby RH 94196228 See recent activities NOVOTEL READING CENTRE N…" at bounding box center [552, 229] width 74 height 292
copy p "NOVOTEL READING CENTRE"
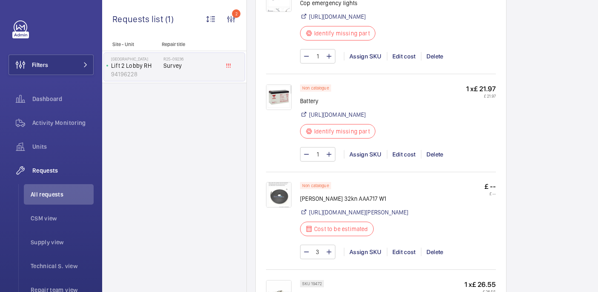
scroll to position [757, 0]
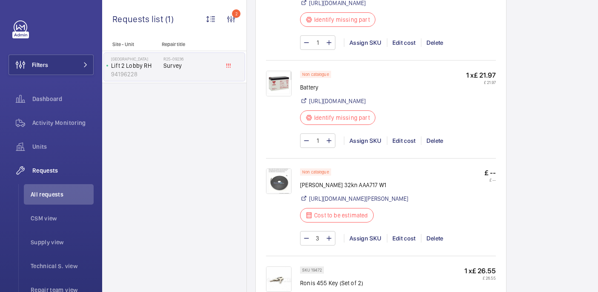
click at [321, 189] on p "Otis belts 32kn AAA717 W1" at bounding box center [354, 184] width 109 height 9
copy div "Otis belts 32kn AAA717 W1"
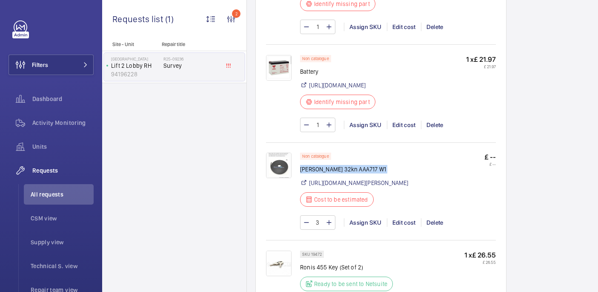
scroll to position [929, 0]
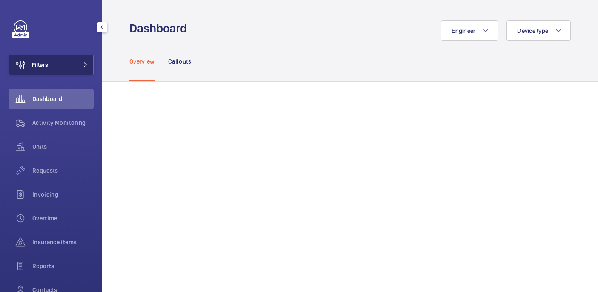
click at [69, 69] on button "Filters" at bounding box center [51, 64] width 85 height 20
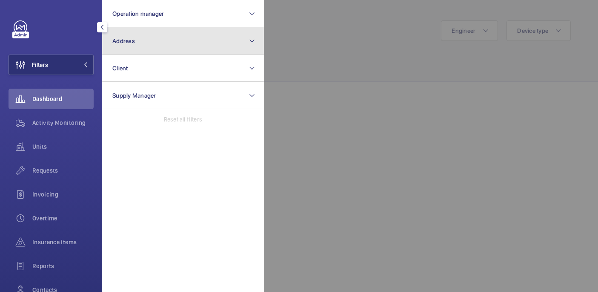
click at [171, 42] on button "Address" at bounding box center [183, 40] width 162 height 27
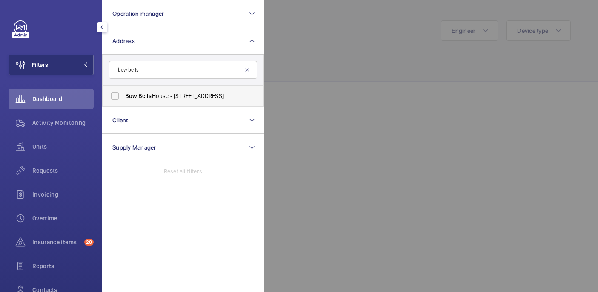
type input "bow bells"
click at [180, 99] on span "Bow Bells House - [STREET_ADDRESS]" at bounding box center [183, 96] width 117 height 9
click at [123, 99] on input "Bow Bells House - 1 Bread St, LONDON EC4M 9BE" at bounding box center [114, 95] width 17 height 17
checkbox input "true"
click at [374, 33] on div at bounding box center [563, 146] width 598 height 292
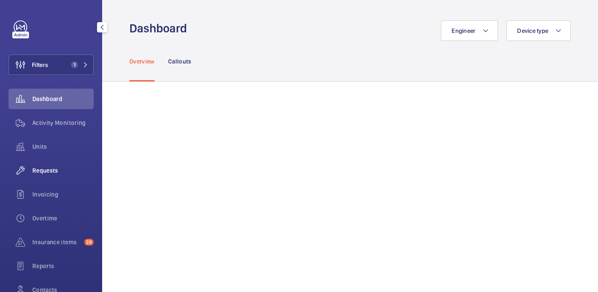
click at [45, 178] on div "Requests" at bounding box center [51, 170] width 85 height 20
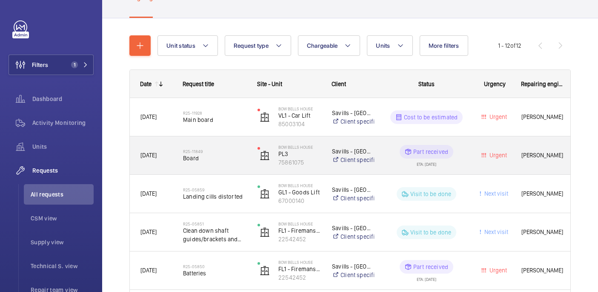
scroll to position [74, 0]
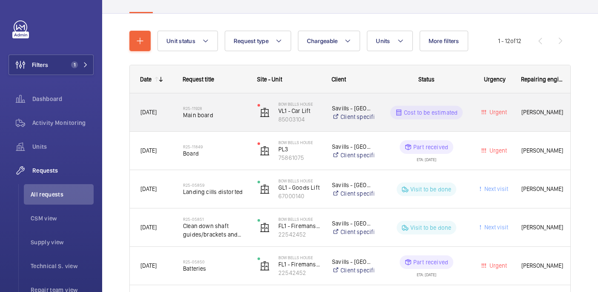
click at [206, 112] on span "Main board" at bounding box center [214, 115] width 63 height 9
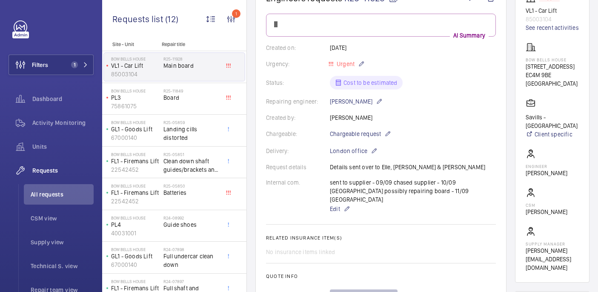
scroll to position [73, 0]
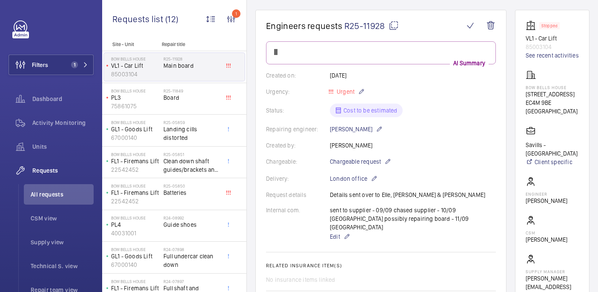
click at [392, 28] on mat-icon at bounding box center [394, 25] width 10 height 10
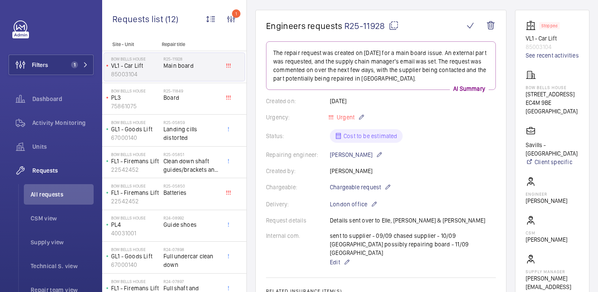
click at [544, 89] on p "Bow Bells House" at bounding box center [552, 87] width 53 height 5
copy p "Bow Bells House"
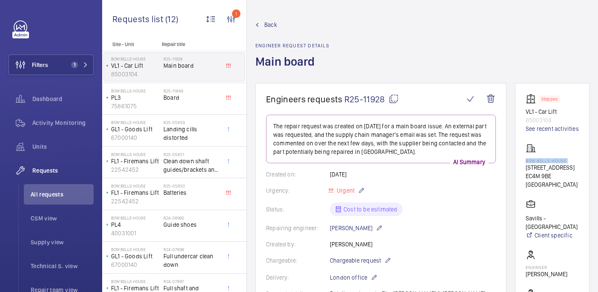
click at [392, 97] on mat-icon at bounding box center [394, 99] width 10 height 10
copy p "Bow Bells House"
click at [533, 159] on p "Bow Bells House" at bounding box center [552, 160] width 53 height 5
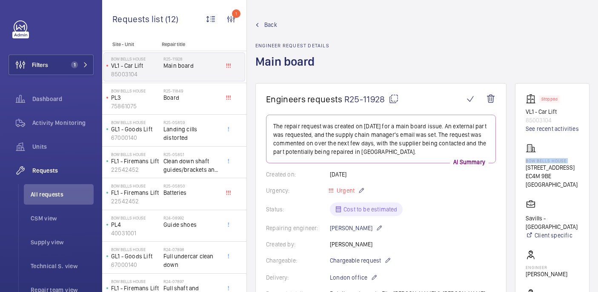
copy p "Bow Bells House"
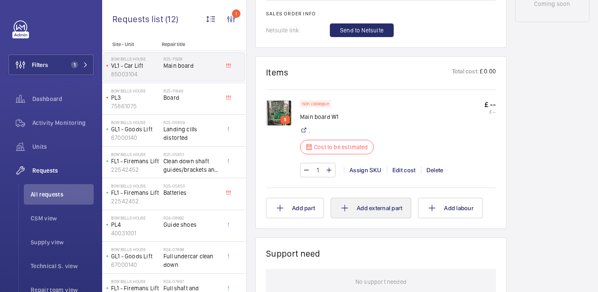
scroll to position [478, 0]
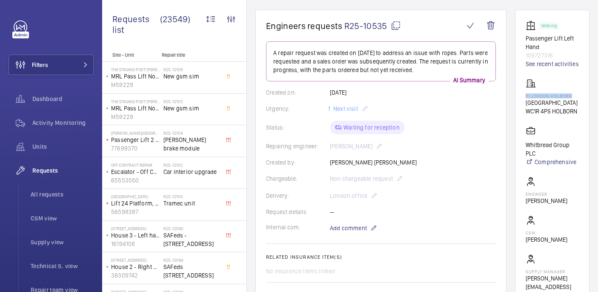
scroll to position [432, 0]
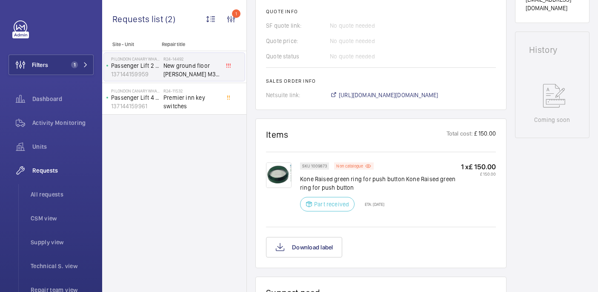
scroll to position [396, 0]
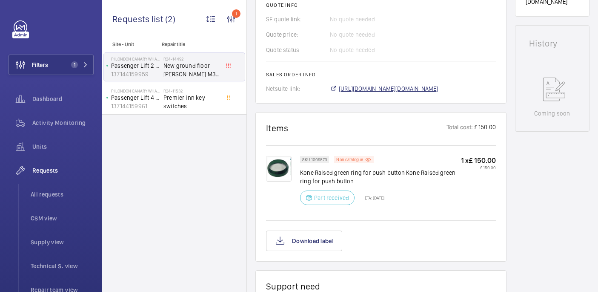
click at [367, 84] on span "https://6461500.app.netsuite.com/app/accounting/transactions/salesord.nl?id=286…" at bounding box center [389, 88] width 100 height 9
click at [278, 156] on img at bounding box center [279, 169] width 26 height 26
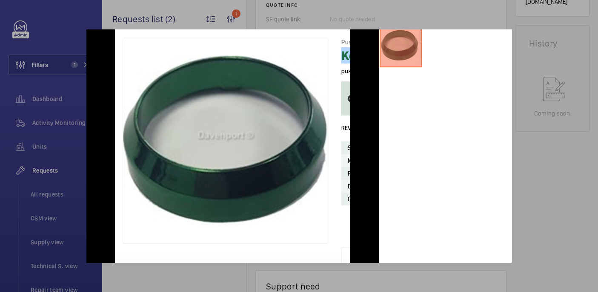
scroll to position [0, 0]
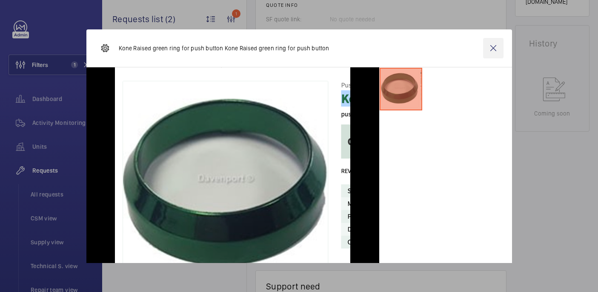
click at [492, 53] on wm-front-icon-button at bounding box center [493, 48] width 20 height 20
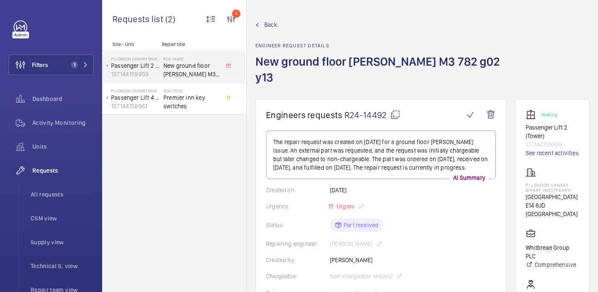
click at [355, 61] on h1 "New ground floor [PERSON_NAME] M3 782 g02 y13" at bounding box center [388, 76] width 267 height 45
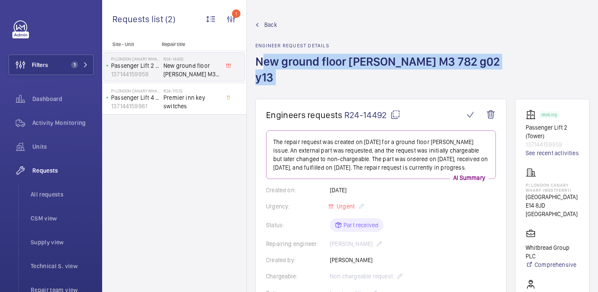
click at [355, 61] on h1 "New ground floor [PERSON_NAME] M3 782 g02 y13" at bounding box center [388, 76] width 267 height 45
copy h1 "New ground floor [PERSON_NAME] M3 782 g02 y13"
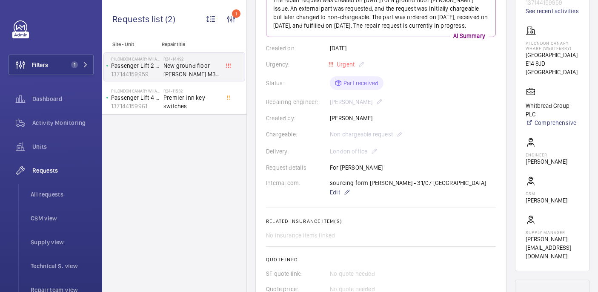
scroll to position [132, 0]
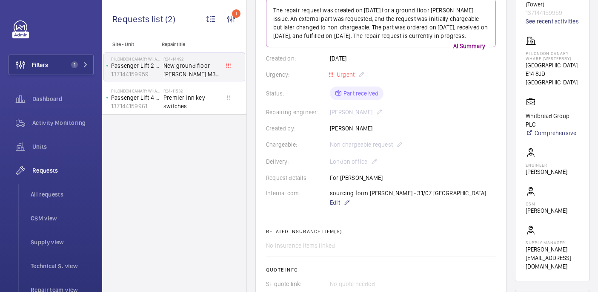
click at [553, 51] on p "PI London Canary Wharf (Westferry)" at bounding box center [552, 56] width 53 height 10
copy p "PI London Canary Wharf (Westferry)"
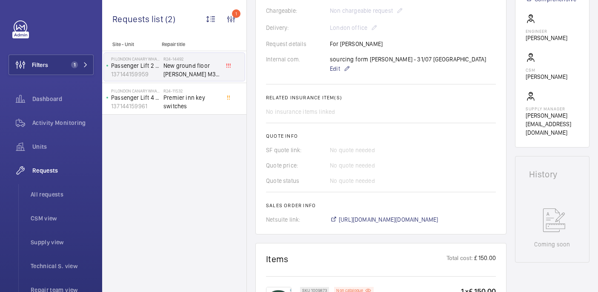
scroll to position [444, 0]
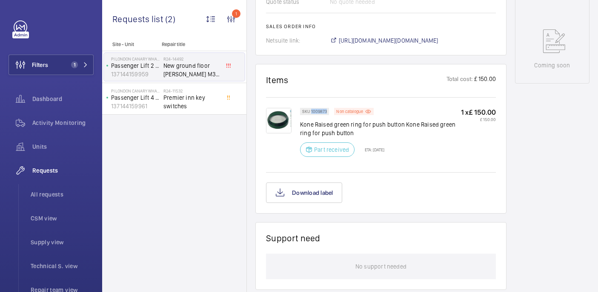
drag, startPoint x: 310, startPoint y: 97, endPoint x: 329, endPoint y: 98, distance: 18.7
click at [329, 108] on wm-front-pills "SKU 1009873" at bounding box center [317, 111] width 34 height 7
copy p "1009873"
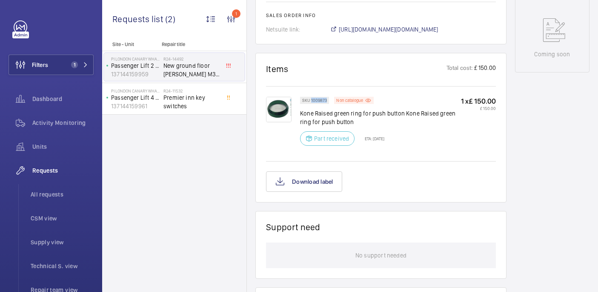
scroll to position [104, 0]
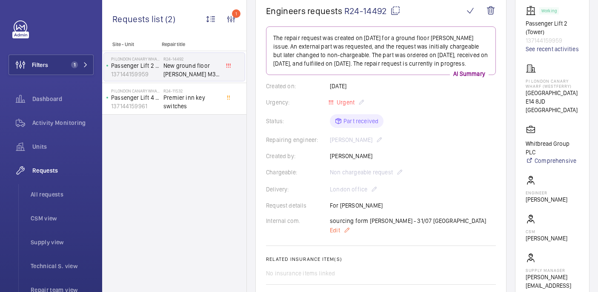
click at [334, 226] on span "Edit" at bounding box center [335, 230] width 10 height 9
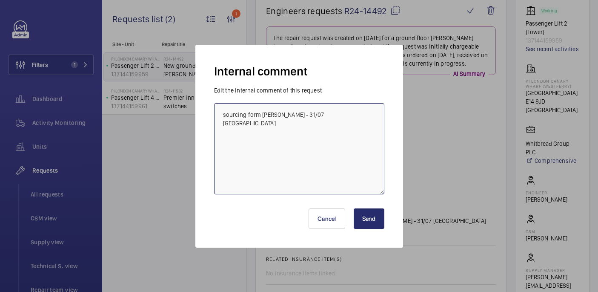
click at [325, 140] on textarea "sourcing form davenport - 31/07 india" at bounding box center [299, 148] width 170 height 91
paste textarea "R25-12153"
type textarea "sourcing form davenport - 31/07 india reordered on R25-12153 - 12/09 india"
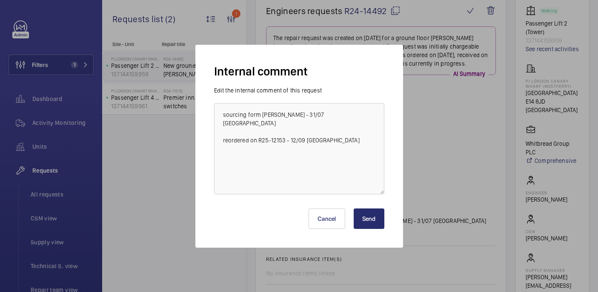
click at [368, 218] on button "Send" at bounding box center [369, 218] width 31 height 20
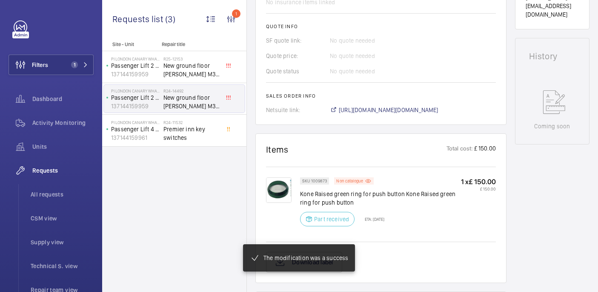
scroll to position [392, 0]
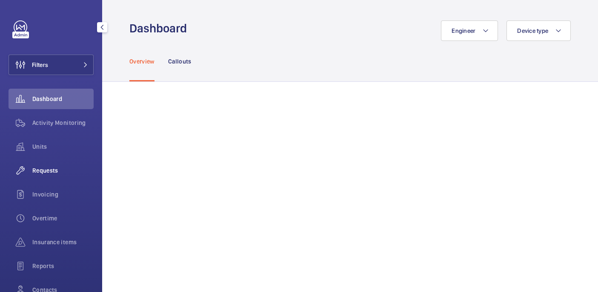
click at [35, 166] on div "Requests" at bounding box center [51, 170] width 85 height 20
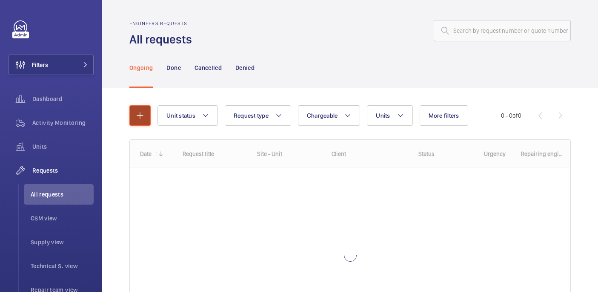
click at [147, 112] on button "button" at bounding box center [139, 115] width 21 height 20
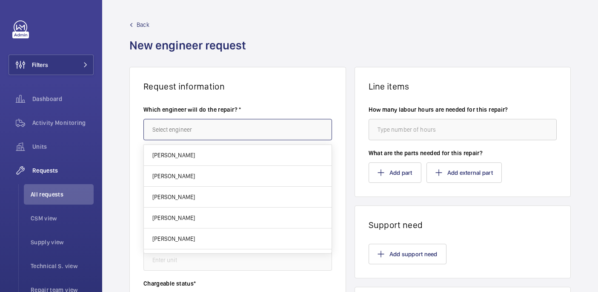
click at [183, 119] on input "text" at bounding box center [237, 129] width 189 height 21
click at [191, 87] on h1 "Request information" at bounding box center [237, 86] width 189 height 11
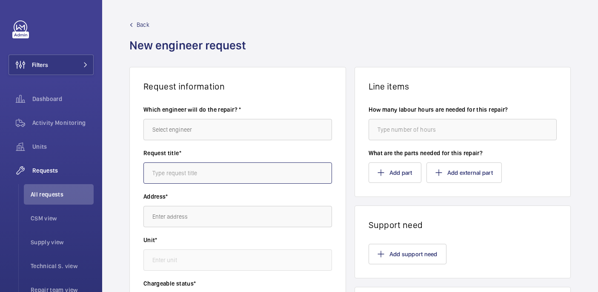
click at [185, 176] on input "text" at bounding box center [237, 172] width 189 height 21
paste input "New ground floor [PERSON_NAME] M3 782 g02 y13"
type input "New ground floor [PERSON_NAME] M3 782 g02 y13"
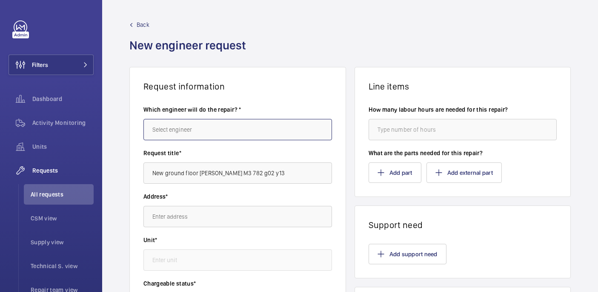
click at [203, 124] on input "text" at bounding box center [237, 129] width 189 height 21
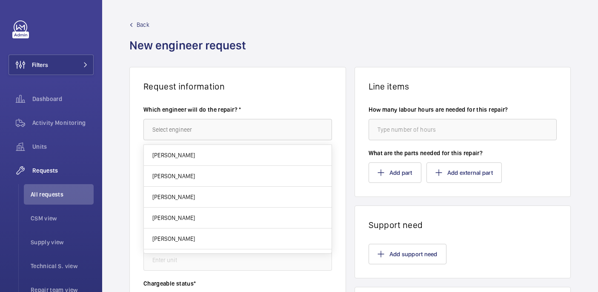
click at [219, 123] on input "text" at bounding box center [237, 129] width 189 height 21
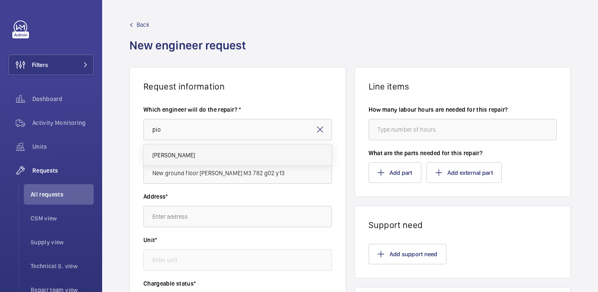
click at [220, 160] on mat-option "Piotr Kijo" at bounding box center [238, 155] width 188 height 20
type input "Piotr Kijo"
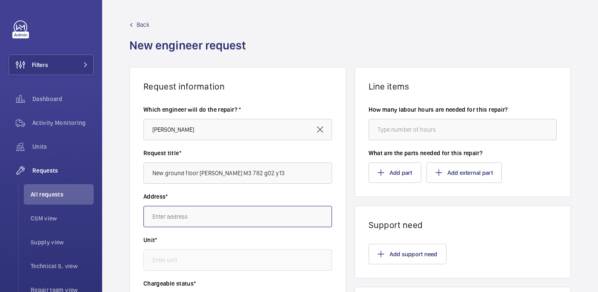
click at [220, 218] on input "text" at bounding box center [237, 216] width 189 height 21
paste input "PI London Canary Wharf (Westferry)"
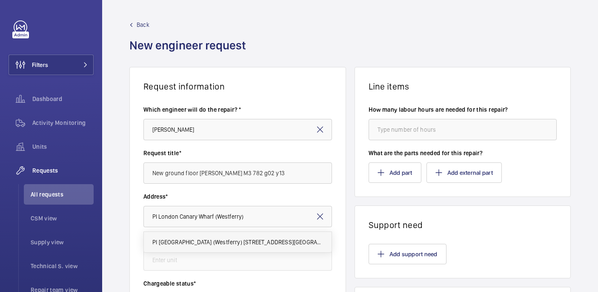
click at [226, 238] on span "PI London Canary Wharf (Westferry) West India Dock Road, E14 8JD CANARY WHARF" at bounding box center [237, 242] width 171 height 9
type input "PI London Canary Wharf (Westferry) West India Dock Road, E14 8JD CANARY WHARF"
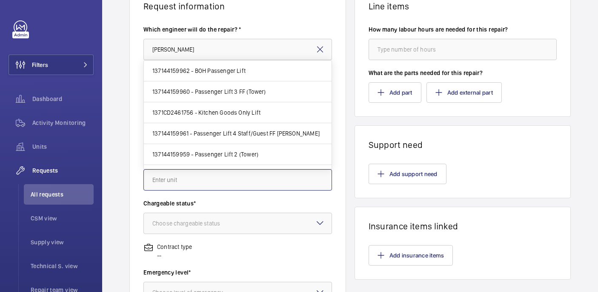
click at [227, 183] on input "text" at bounding box center [237, 179] width 189 height 21
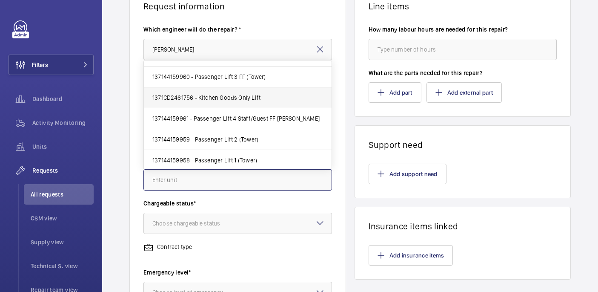
scroll to position [17, 0]
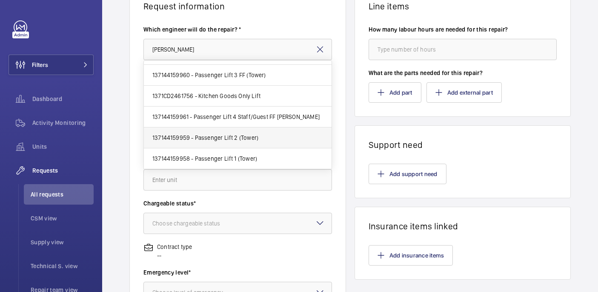
click at [248, 135] on span "137144159959 - Passenger Lift 2 (Tower)" at bounding box center [205, 137] width 106 height 9
type input "137144159959 - Passenger Lift 2 (Tower)"
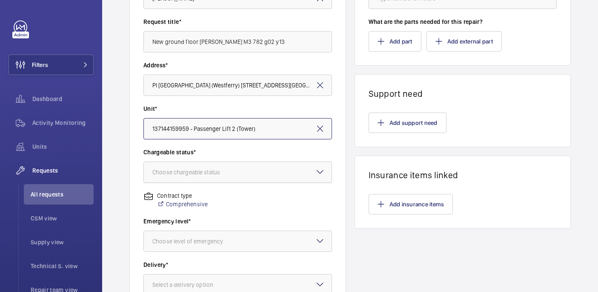
scroll to position [135, 0]
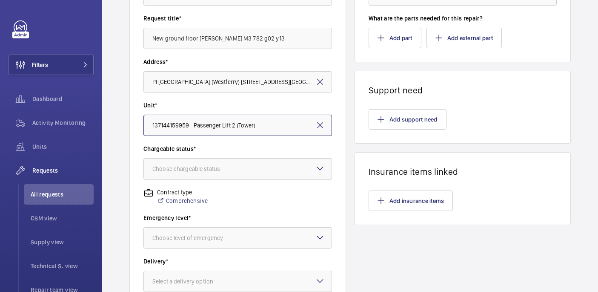
click at [214, 159] on div at bounding box center [238, 168] width 188 height 20
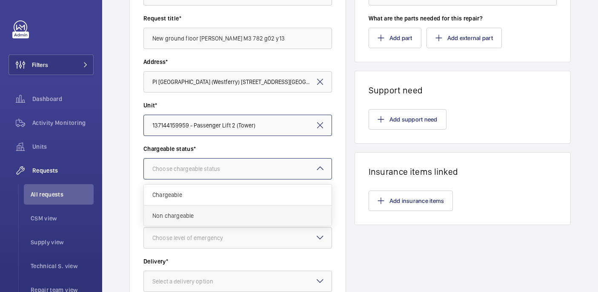
click at [209, 215] on span "Non chargeable" at bounding box center [237, 215] width 171 height 9
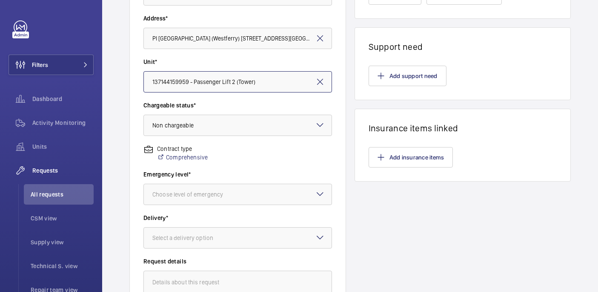
scroll to position [205, 0]
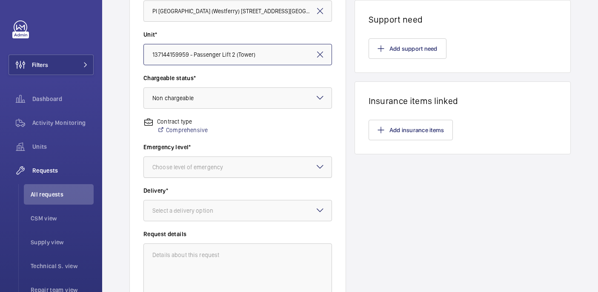
click at [244, 172] on div at bounding box center [238, 167] width 188 height 20
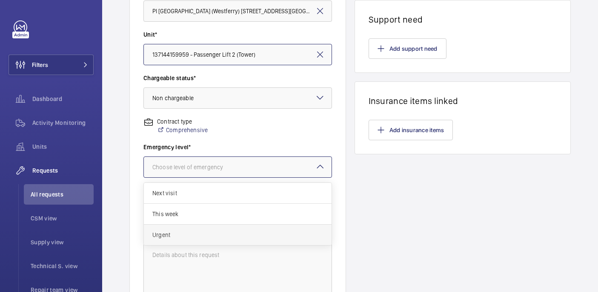
click at [225, 234] on span "Urgent" at bounding box center [237, 234] width 171 height 9
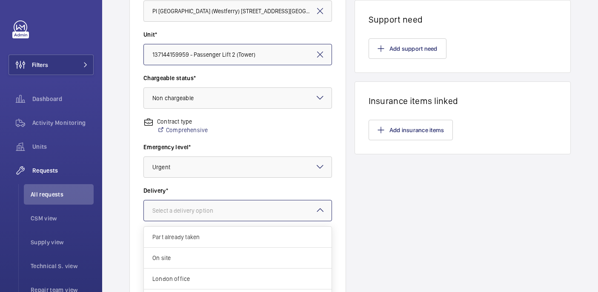
click at [224, 215] on div at bounding box center [238, 210] width 188 height 20
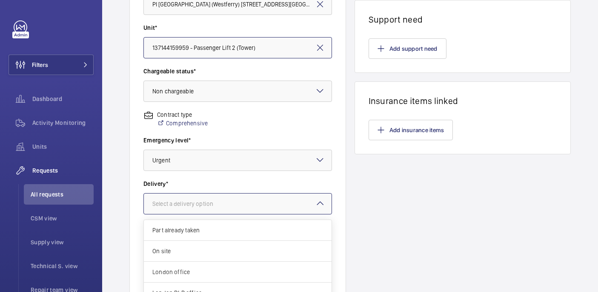
click at [172, 277] on div "London office" at bounding box center [238, 271] width 188 height 21
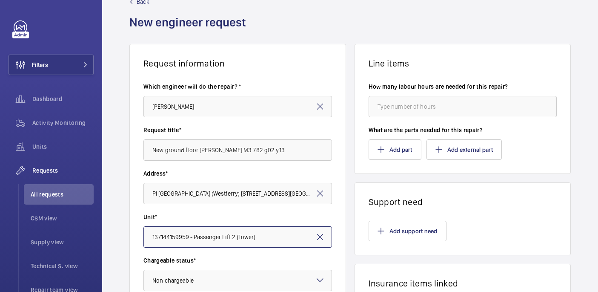
scroll to position [0, 0]
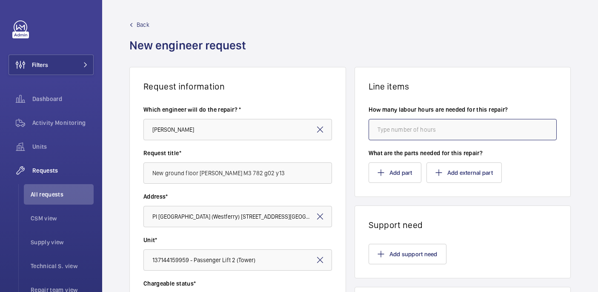
drag, startPoint x: 389, startPoint y: 131, endPoint x: 389, endPoint y: 139, distance: 8.1
click at [389, 131] on input "number" at bounding box center [463, 129] width 189 height 21
click at [389, 169] on button "Add part" at bounding box center [395, 172] width 53 height 20
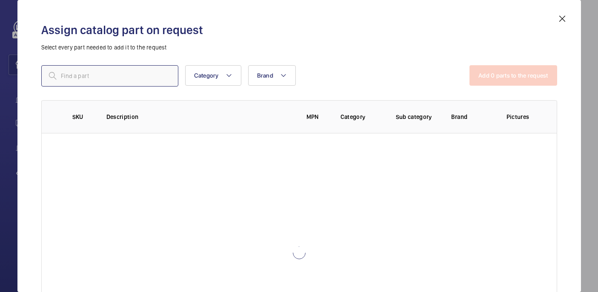
click at [143, 75] on input "text" at bounding box center [109, 75] width 137 height 21
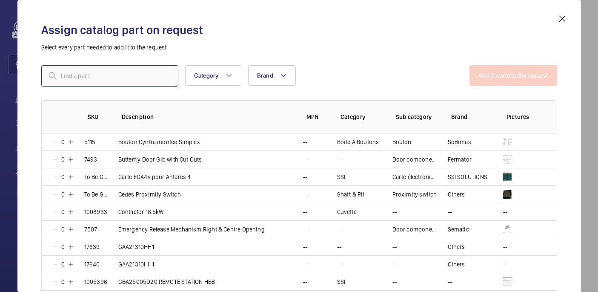
paste input "1009873"
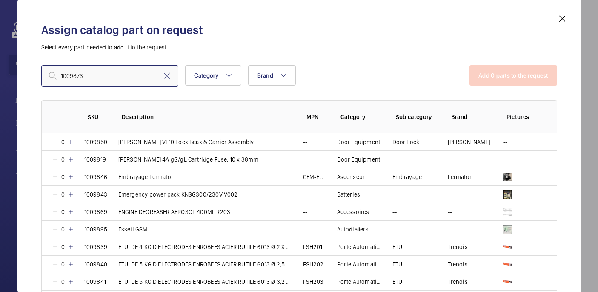
scroll to position [283, 0]
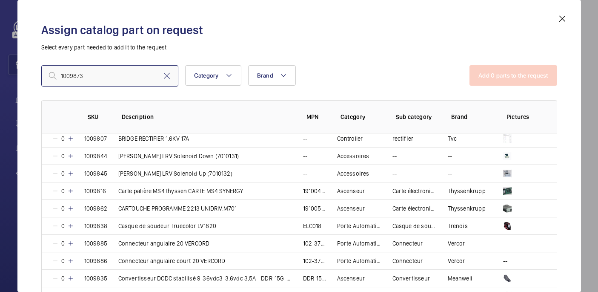
click at [63, 80] on input "1009873" at bounding box center [109, 75] width 137 height 21
click at [62, 76] on input "1009873" at bounding box center [109, 75] width 137 height 21
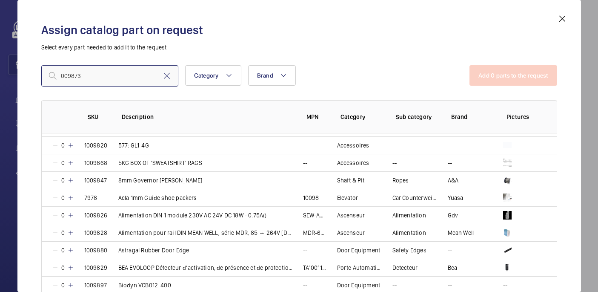
scroll to position [0, 0]
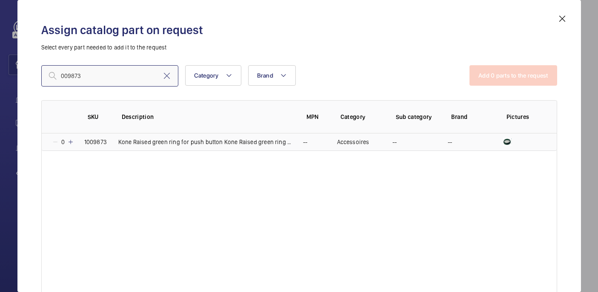
type input "009873"
click at [72, 145] on mat-icon at bounding box center [70, 141] width 7 height 7
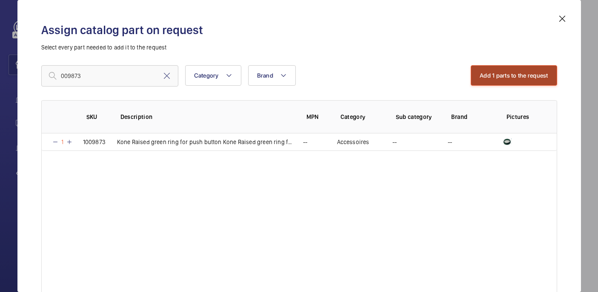
click at [510, 81] on button "Add 1 parts to the request" at bounding box center [514, 75] width 86 height 20
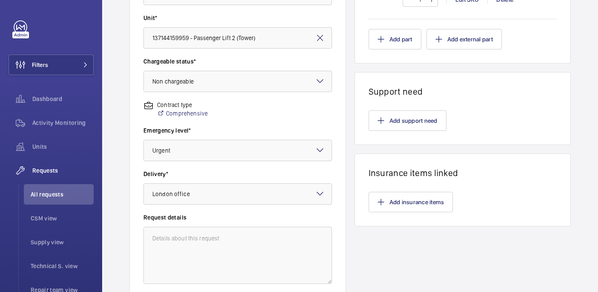
scroll to position [289, 0]
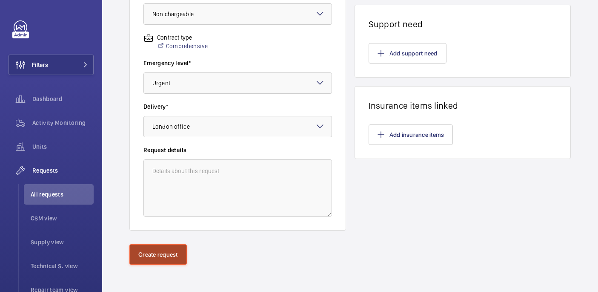
click at [156, 244] on button "Create request" at bounding box center [157, 254] width 57 height 20
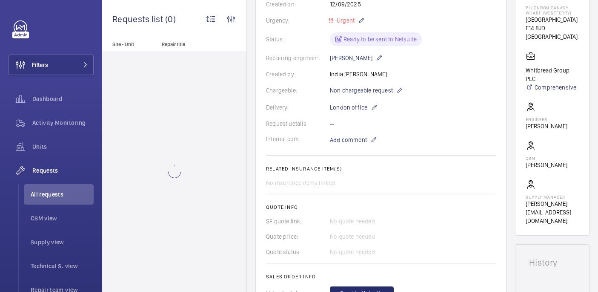
scroll to position [260, 0]
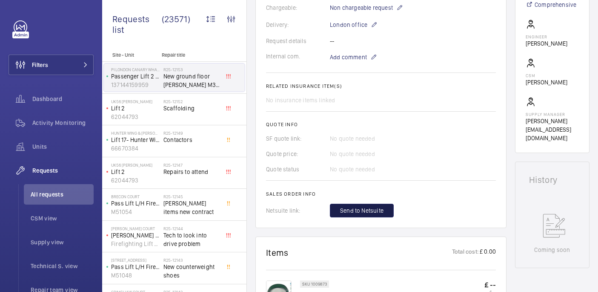
click at [352, 206] on span "Send to Netsuite" at bounding box center [361, 210] width 43 height 9
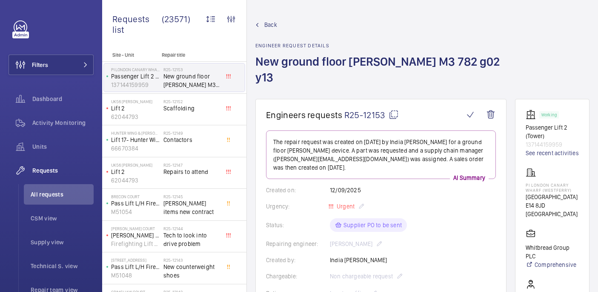
scroll to position [277, 0]
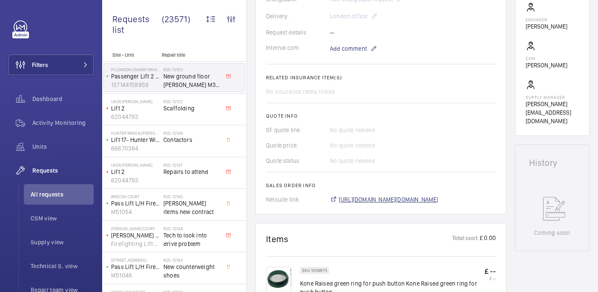
click at [364, 195] on span "https://6461500.app.netsuite.com/app/accounting/transactions/salesord.nl?id=300…" at bounding box center [389, 199] width 100 height 9
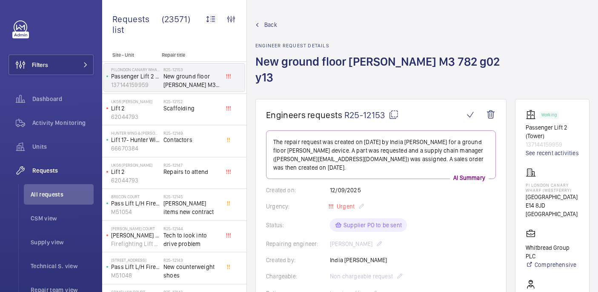
click at [395, 109] on mat-icon at bounding box center [394, 114] width 10 height 10
click at [542, 182] on p "PI London Canary Wharf (Westferry)" at bounding box center [552, 187] width 53 height 10
copy p "PI London Canary Wharf (Westferry)"
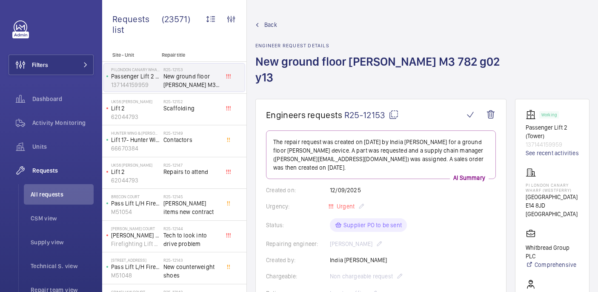
click at [401, 109] on h1 "Engineers requests R25-12153" at bounding box center [365, 114] width 198 height 11
click at [394, 109] on mat-icon at bounding box center [394, 114] width 10 height 10
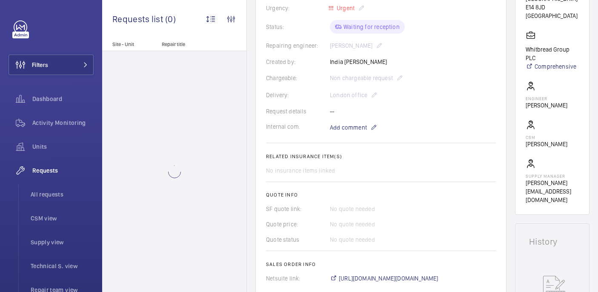
scroll to position [459, 0]
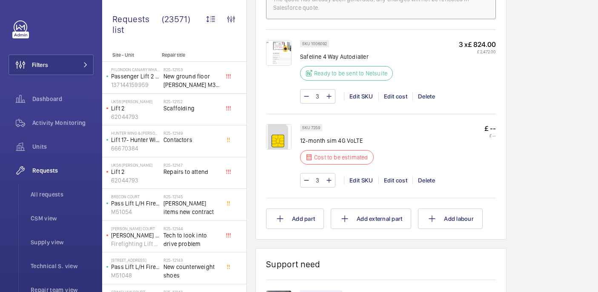
scroll to position [563, 0]
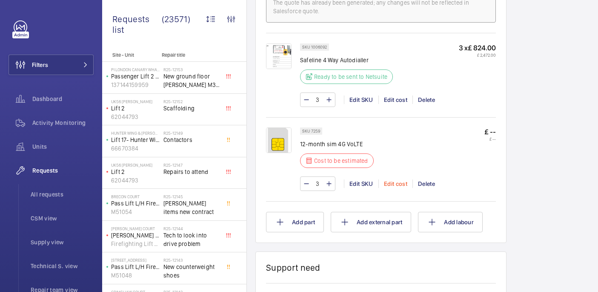
click at [389, 188] on div "Edit cost" at bounding box center [395, 183] width 34 height 9
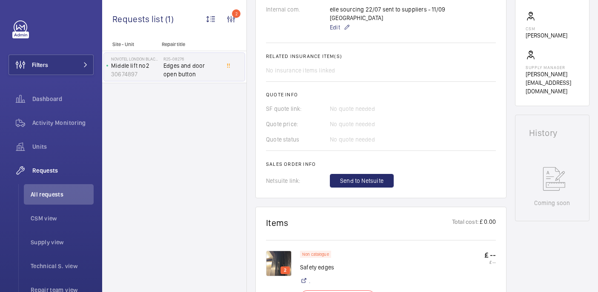
scroll to position [341, 0]
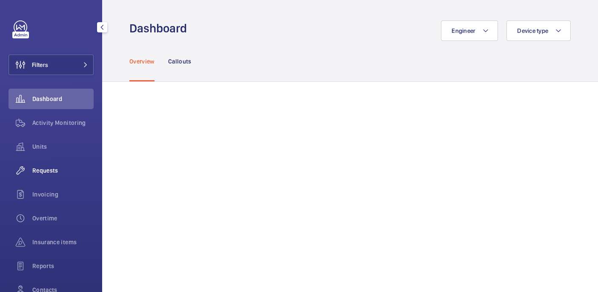
click at [41, 164] on div "Requests" at bounding box center [51, 170] width 85 height 20
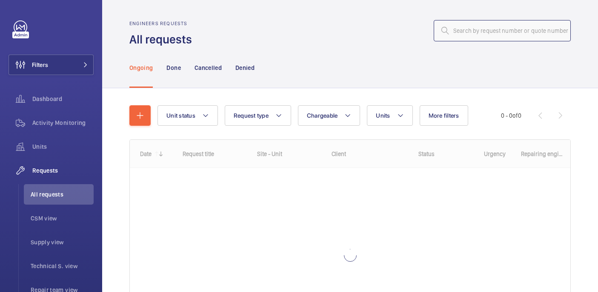
click at [499, 29] on input "text" at bounding box center [502, 30] width 137 height 21
paste input "R25-12117"
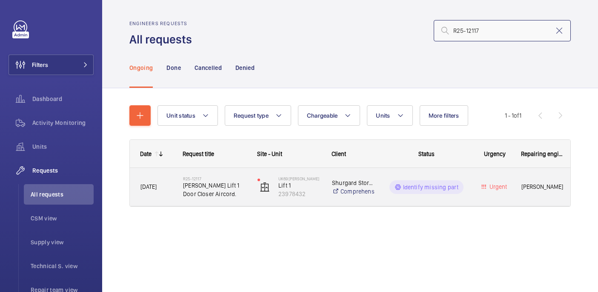
type input "R25-12117"
click at [215, 184] on span "[PERSON_NAME] Lift 1 Door Closer Aircord." at bounding box center [214, 189] width 63 height 17
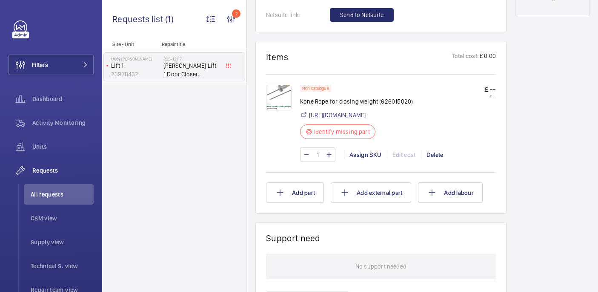
scroll to position [498, 0]
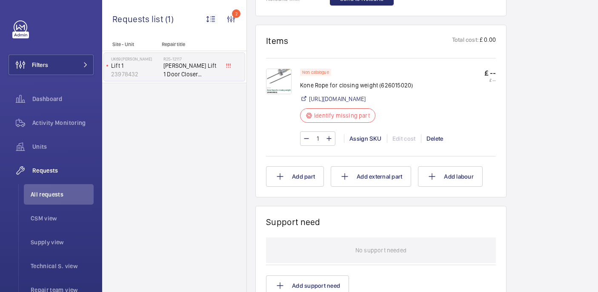
click at [318, 89] on p "Kone Rope for closing weight (626015020)" at bounding box center [356, 85] width 113 height 9
copy div "Kone Rope for closing weight (626015020)"
click at [279, 90] on img at bounding box center [279, 82] width 26 height 26
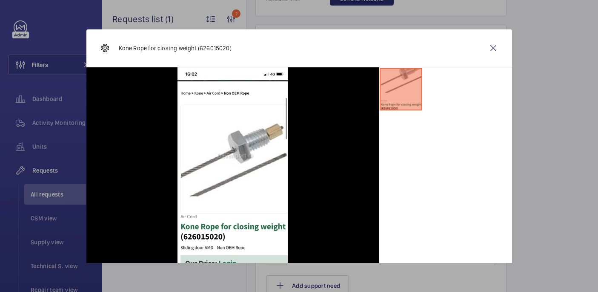
drag, startPoint x: 567, startPoint y: 43, endPoint x: 554, endPoint y: 43, distance: 12.8
click at [567, 43] on div at bounding box center [299, 146] width 598 height 292
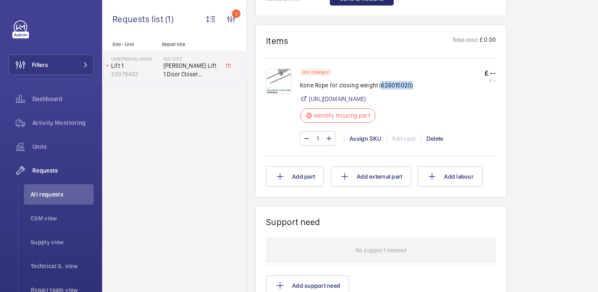
drag, startPoint x: 379, startPoint y: 95, endPoint x: 409, endPoint y: 95, distance: 29.8
click at [409, 89] on p "Kone Rope for closing weight (626015020)" at bounding box center [356, 85] width 113 height 9
copy p "626015020)"
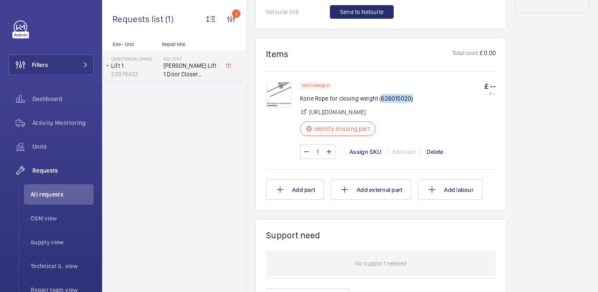
scroll to position [480, 0]
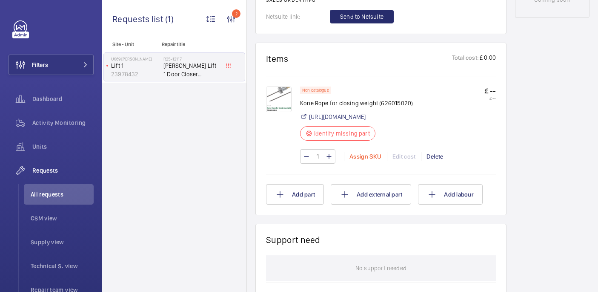
click at [369, 160] on div "Assign SKU" at bounding box center [365, 156] width 43 height 9
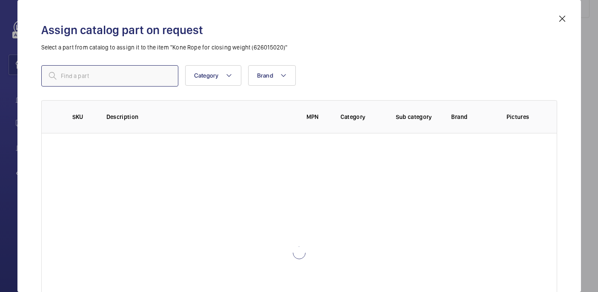
click at [123, 74] on input "text" at bounding box center [109, 75] width 137 height 21
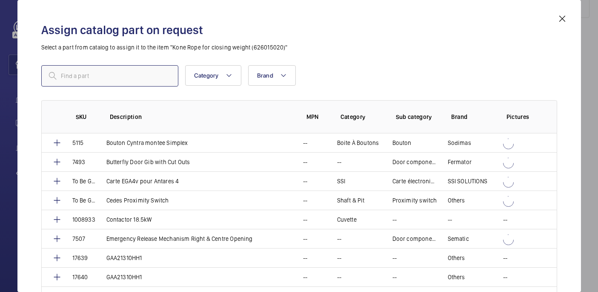
paste input "1010258"
click at [63, 77] on input "1010258" at bounding box center [109, 75] width 137 height 21
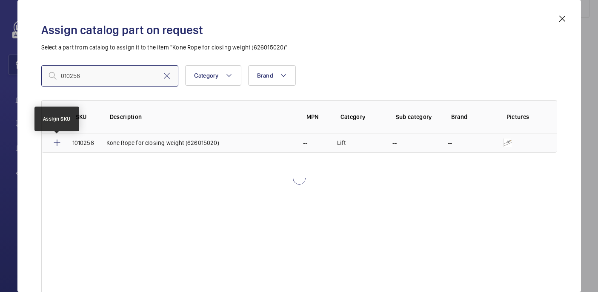
type input "010258"
click at [60, 145] on mat-icon at bounding box center [57, 142] width 10 height 10
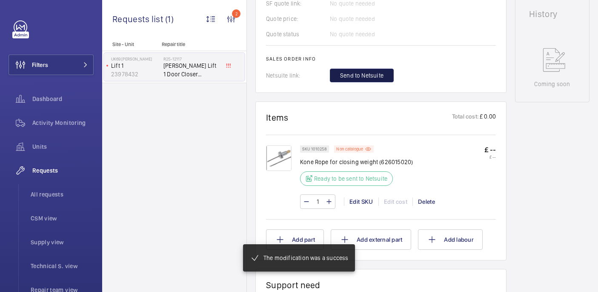
click at [369, 80] on span "Send to Netsuite" at bounding box center [361, 75] width 43 height 9
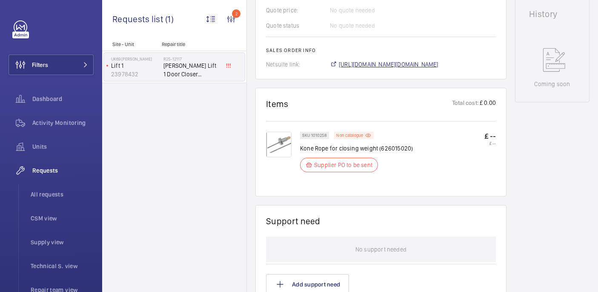
scroll to position [404, 0]
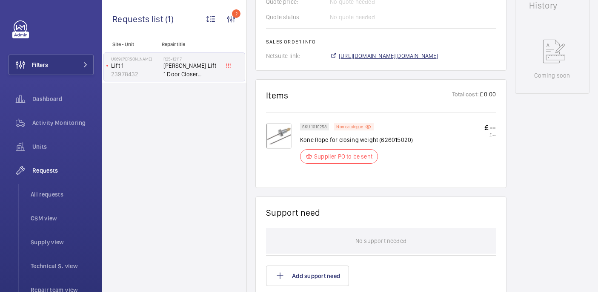
click at [359, 60] on span "https://6461500.app.netsuite.com/app/accounting/transactions/salesord.nl?id=300…" at bounding box center [389, 56] width 100 height 9
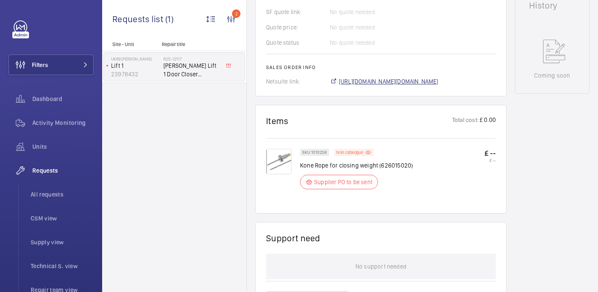
scroll to position [421, 0]
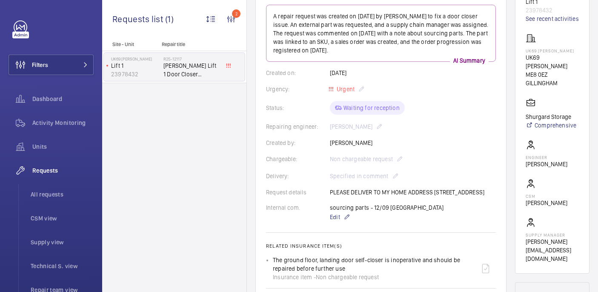
scroll to position [34, 0]
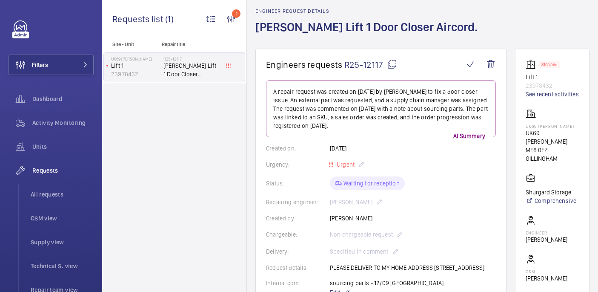
drag, startPoint x: 546, startPoint y: 133, endPoint x: 575, endPoint y: 137, distance: 29.3
click at [575, 137] on wm-front-card "Stopped Lift 1 23978432 See recent activities UK69 [PERSON_NAME] [GEOGRAPHIC_DA…" at bounding box center [552, 199] width 74 height 300
copy p "UK69 [PERSON_NAME]"
click at [63, 61] on button "Filters" at bounding box center [51, 64] width 85 height 20
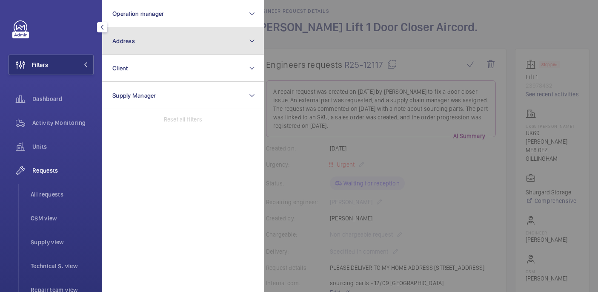
click at [157, 40] on button "Address" at bounding box center [183, 40] width 162 height 27
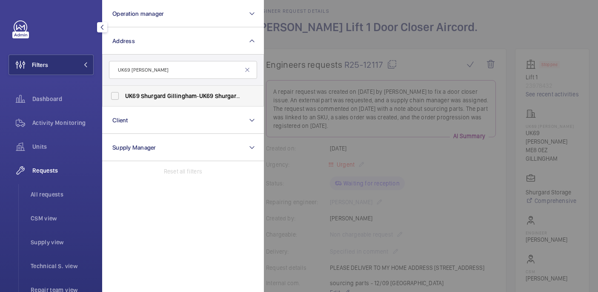
type input "UK69 [PERSON_NAME]"
click at [171, 96] on span "Gillingham" at bounding box center [182, 95] width 30 height 7
click at [123, 96] on input "UK69 Shurgard Gillingham - UK69 Shurgard Gillingham , GILLINGHAM ME8 0EZ" at bounding box center [114, 95] width 17 height 17
checkbox input "true"
click at [387, 43] on div at bounding box center [563, 146] width 598 height 292
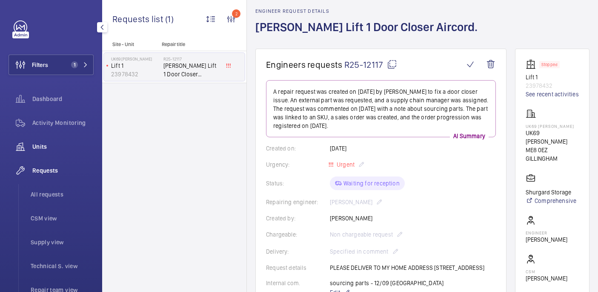
click at [43, 148] on span "Units" at bounding box center [62, 146] width 61 height 9
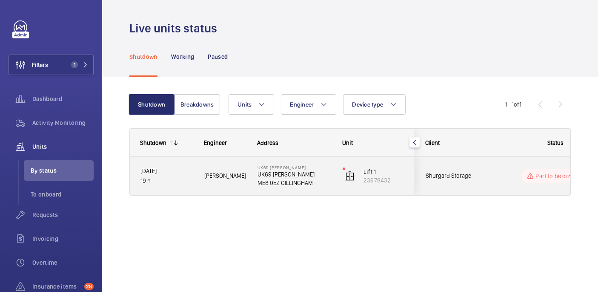
click at [500, 178] on div "Part to be ordered" at bounding box center [550, 175] width 116 height 31
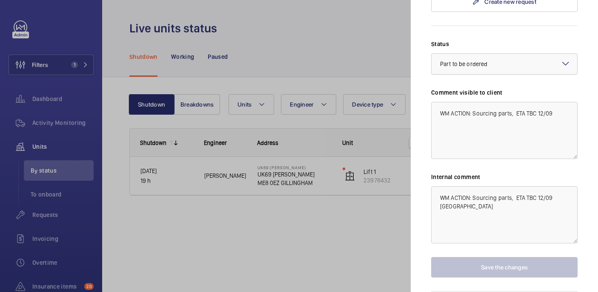
scroll to position [430, 0]
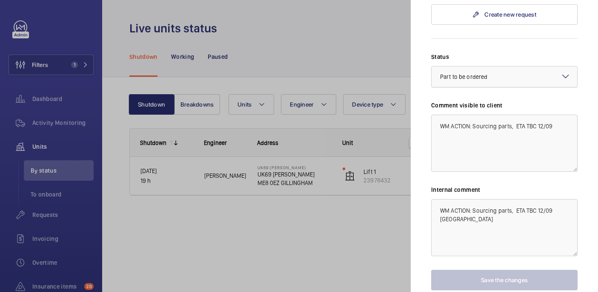
click at [464, 74] on div at bounding box center [505, 76] width 146 height 20
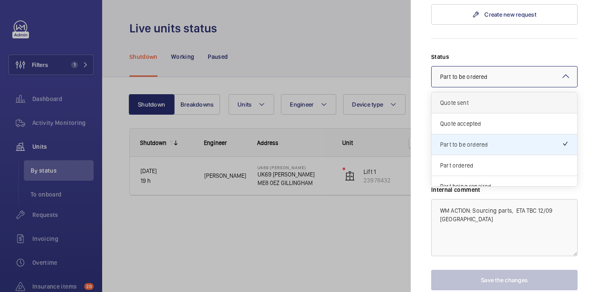
scroll to position [33, 0]
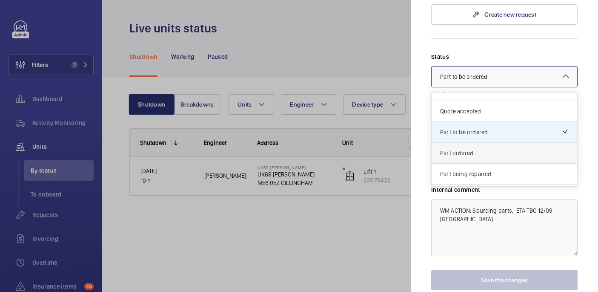
click at [470, 149] on span "Part ordered" at bounding box center [504, 153] width 129 height 9
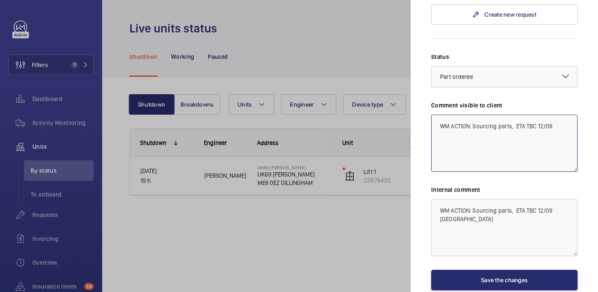
click at [564, 117] on textarea "WM ACTION: Sourcing parts, ETA TBC 12/09" at bounding box center [504, 143] width 146 height 57
click at [533, 134] on textarea "WM ACTION: Sourcing parts, ETA TBC 12/09 WM Action: Parts on order, ETA 17th 0-…" at bounding box center [504, 143] width 146 height 57
click at [559, 140] on textarea "WM ACTION: Sourcing parts, ETA TBC 12/09 WM Action: Parts on order, ETA 17th - …" at bounding box center [504, 143] width 146 height 57
drag, startPoint x: 454, startPoint y: 146, endPoint x: 432, endPoint y: 133, distance: 25.0
click at [432, 133] on textarea "WM ACTION: Sourcing parts, ETA TBC 12/09 WM Action: Parts on order, ETA 17th - …" at bounding box center [504, 143] width 146 height 57
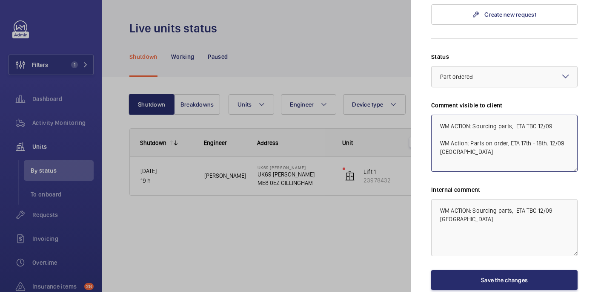
type textarea "WM ACTION: Sourcing parts, ETA TBC 12/09 WM Action: Parts on order, ETA 17th - …"
click at [572, 203] on textarea "WM ACTION: Sourcing parts, ETA TBC 12/09 india" at bounding box center [504, 227] width 146 height 57
paste textarea "WM Action: Parts on order, ETA 17th - 18th. 12/09 india"
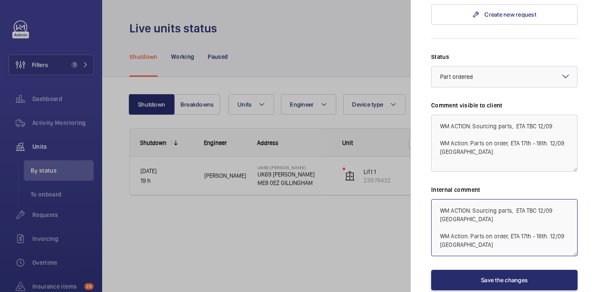
type textarea "WM ACTION: Sourcing parts, ETA TBC 12/09 india WM Action: Parts on order, ETA 1…"
click at [456, 146] on textarea "WM ACTION: Sourcing parts, ETA TBC 12/09 WM Action: Parts on order, ETA 17th - …" at bounding box center [504, 143] width 146 height 57
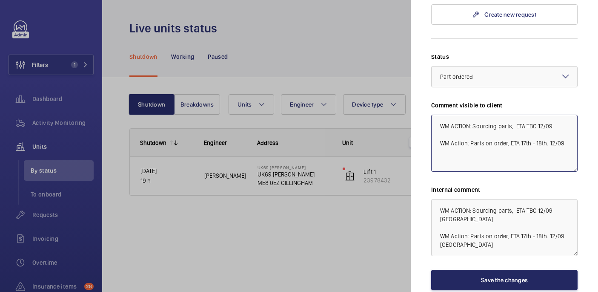
type textarea "WM ACTION: Sourcing parts, ETA TBC 12/09 WM Action: Parts on order, ETA 17th - …"
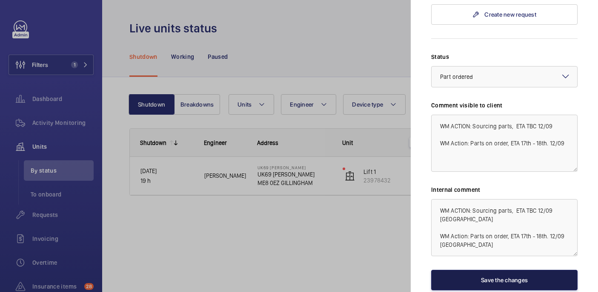
click at [483, 269] on button "Save the changes" at bounding box center [504, 279] width 146 height 20
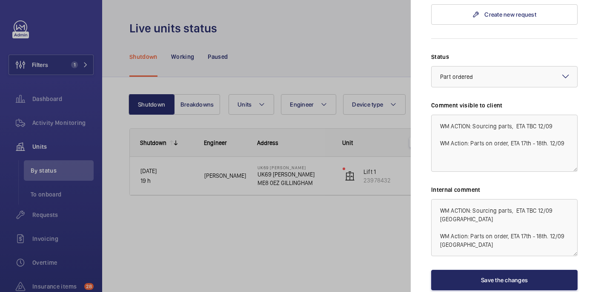
scroll to position [0, 0]
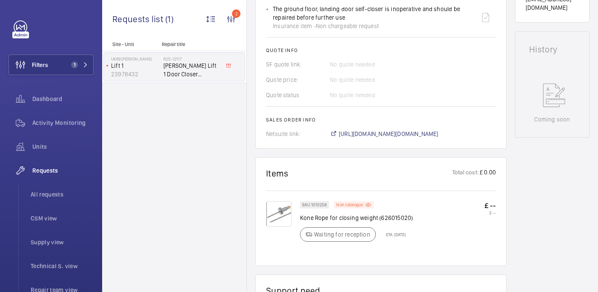
scroll to position [361, 0]
click at [48, 193] on span "All requests" at bounding box center [62, 194] width 63 height 9
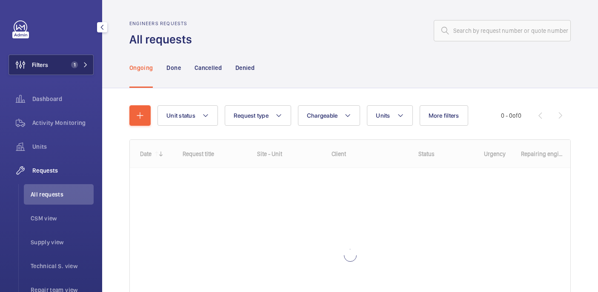
click at [51, 63] on button "Filters 1" at bounding box center [51, 64] width 85 height 20
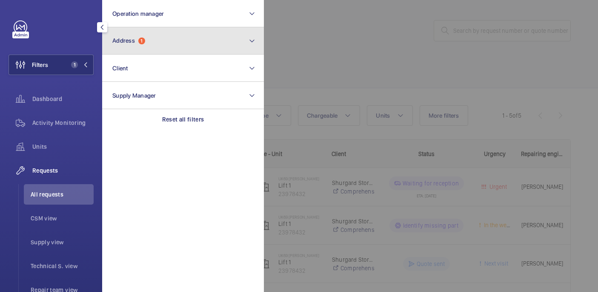
click at [137, 40] on span "Address 1" at bounding box center [128, 40] width 33 height 7
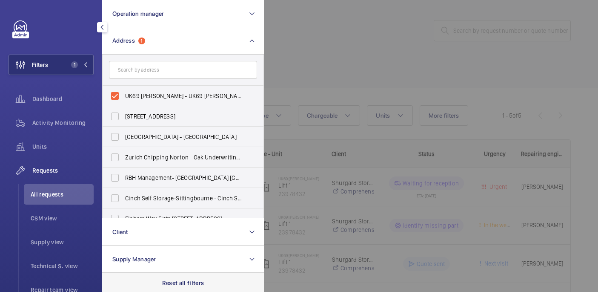
click at [158, 273] on div "Reset all filters" at bounding box center [183, 282] width 162 height 20
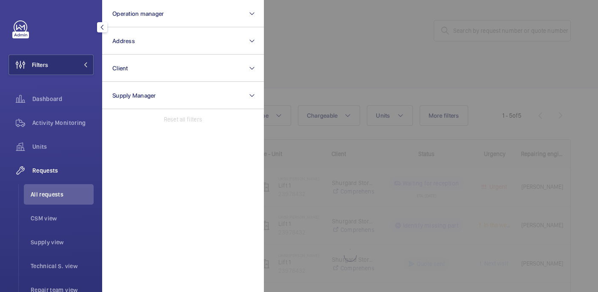
click at [328, 97] on div at bounding box center [563, 146] width 598 height 292
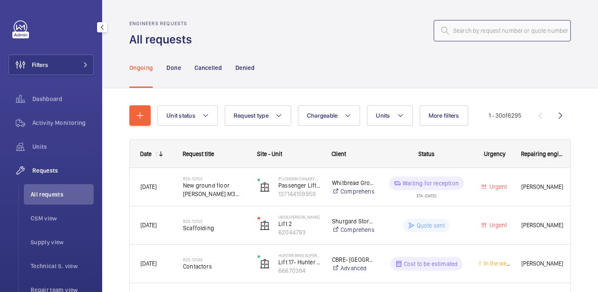
click at [457, 37] on input "text" at bounding box center [502, 30] width 137 height 21
paste input "R25-12076"
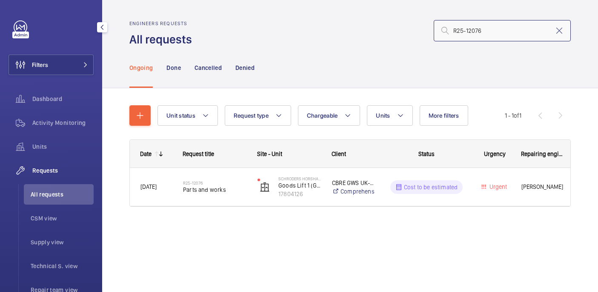
type input "R25-12076"
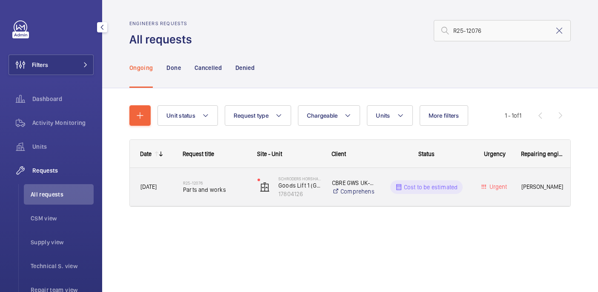
click at [215, 194] on div "R25-12076 Parts and works" at bounding box center [214, 187] width 63 height 25
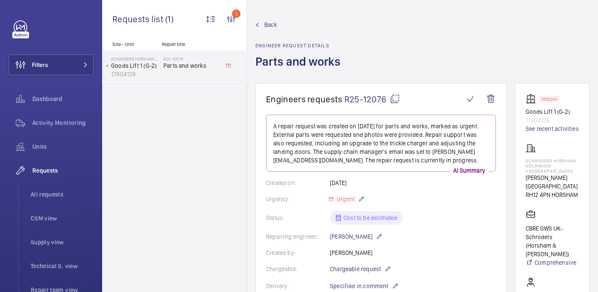
click at [391, 97] on mat-icon at bounding box center [395, 99] width 10 height 10
drag, startPoint x: 524, startPoint y: 159, endPoint x: 571, endPoint y: 176, distance: 50.5
click at [571, 176] on wm-front-card "Stopped Goods Lift 1 (G-2) 17804126 See recent activities Schroders Horsham Hol…" at bounding box center [552, 246] width 74 height 327
copy p "Schroders Horsham Holmwood (Broadlands Business Campus)"
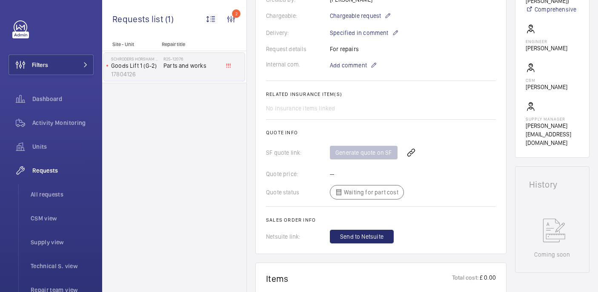
scroll to position [183, 0]
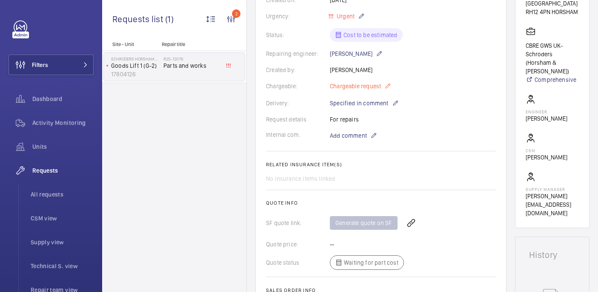
click at [385, 85] on mat-icon at bounding box center [387, 86] width 7 height 10
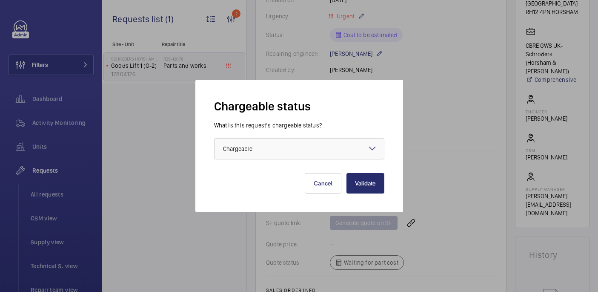
click at [446, 69] on div at bounding box center [299, 146] width 598 height 292
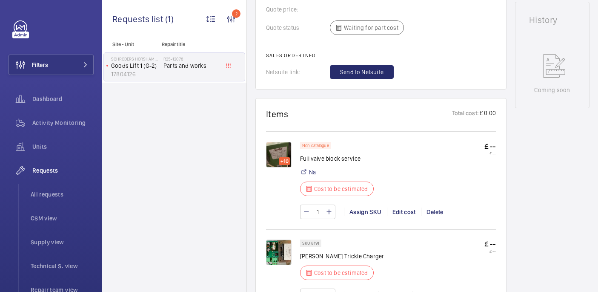
scroll to position [531, 0]
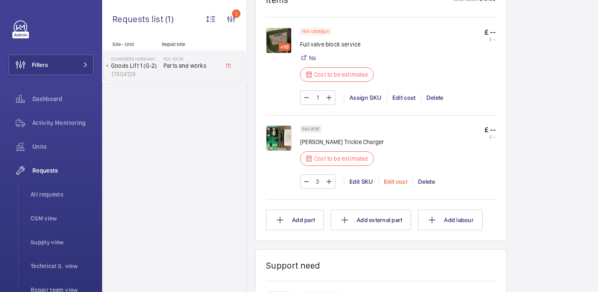
click at [395, 183] on div "Edit cost" at bounding box center [395, 181] width 34 height 9
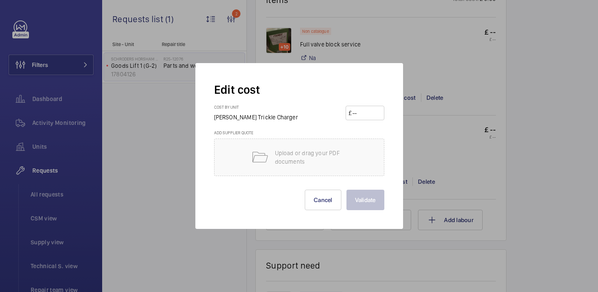
click at [358, 115] on input "number" at bounding box center [367, 113] width 30 height 14
paste input "92.70"
type input "92.70"
click at [372, 204] on button "Validate" at bounding box center [365, 199] width 38 height 20
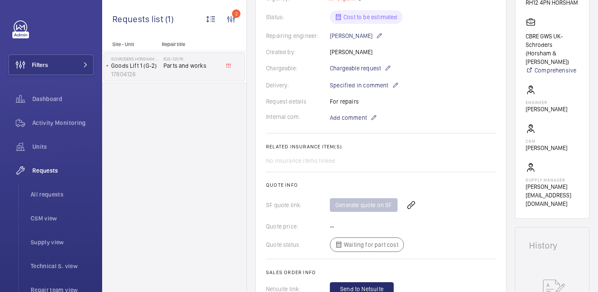
scroll to position [198, 0]
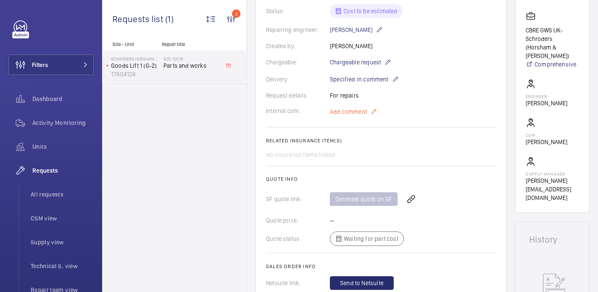
click at [337, 115] on span "Add comment" at bounding box center [348, 111] width 37 height 9
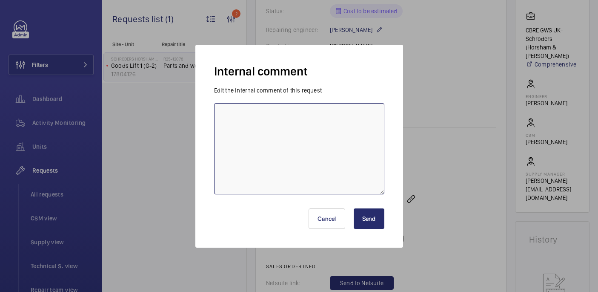
click at [293, 137] on textarea at bounding box center [299, 148] width 170 height 91
type textarea "quote to be sent - 12/09 india"
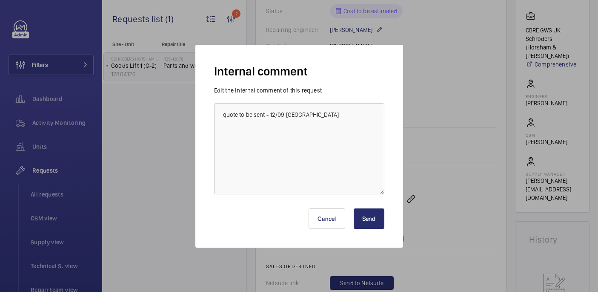
click at [379, 228] on button "Send" at bounding box center [369, 218] width 31 height 20
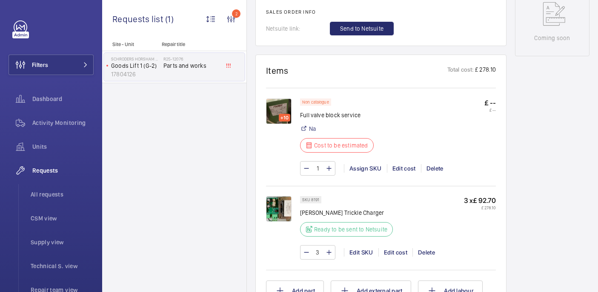
scroll to position [455, 0]
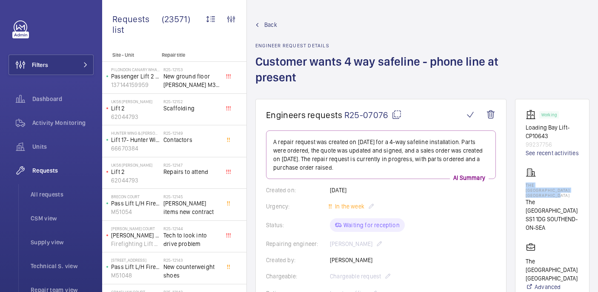
drag, startPoint x: 545, startPoint y: 192, endPoint x: 576, endPoint y: 208, distance: 34.3
click at [576, 208] on wm-front-card "Working Loading Bay Lift- CP10643 99237756 See recent activities The [GEOGRAPHI…" at bounding box center [552, 267] width 74 height 336
copy p "The [GEOGRAPHIC_DATA] [GEOGRAPHIC_DATA]"
click at [398, 111] on mat-icon at bounding box center [397, 114] width 10 height 10
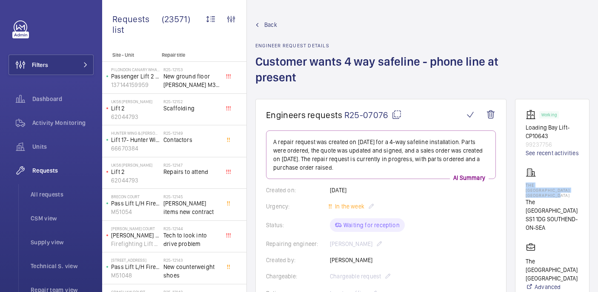
copy p "The Royals Shopping Centre Southend"
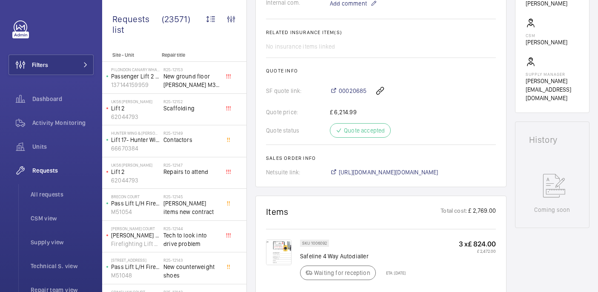
scroll to position [505, 0]
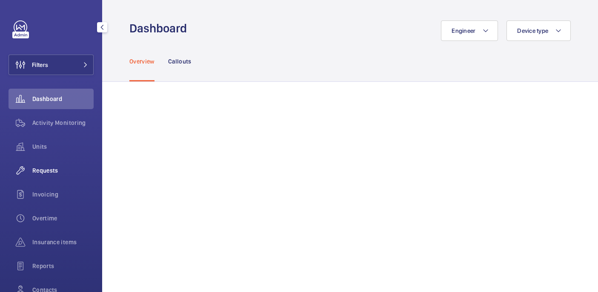
click at [51, 168] on span "Requests" at bounding box center [62, 170] width 61 height 9
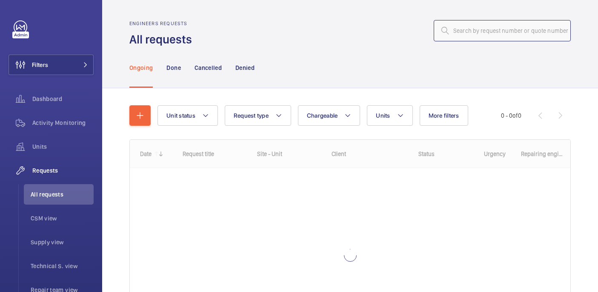
click at [481, 30] on input "text" at bounding box center [502, 30] width 137 height 21
paste input "R25-11081"
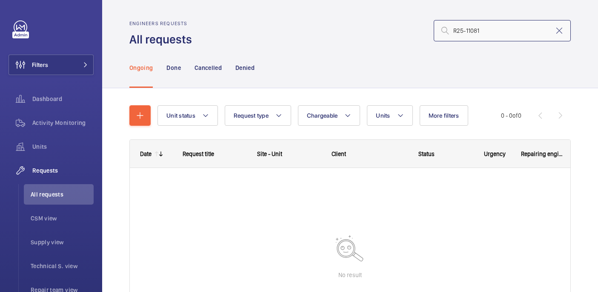
click at [456, 31] on input "R25-11081" at bounding box center [502, 30] width 137 height 21
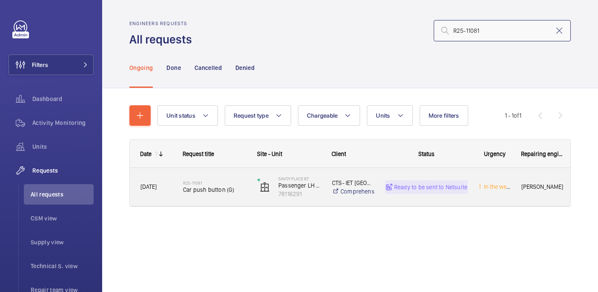
type input "R25-11081"
click at [226, 179] on div "R25-11081 Car push button (G)" at bounding box center [214, 187] width 63 height 25
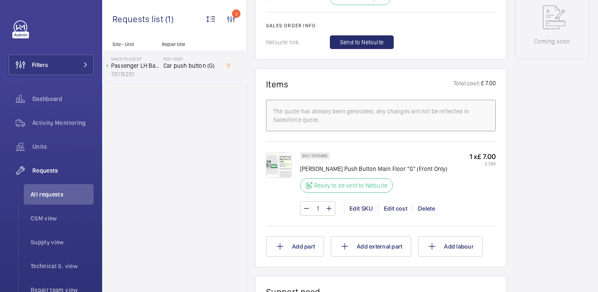
scroll to position [455, 0]
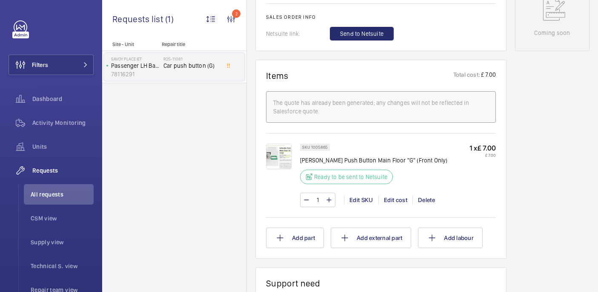
click at [276, 157] on img at bounding box center [279, 156] width 26 height 26
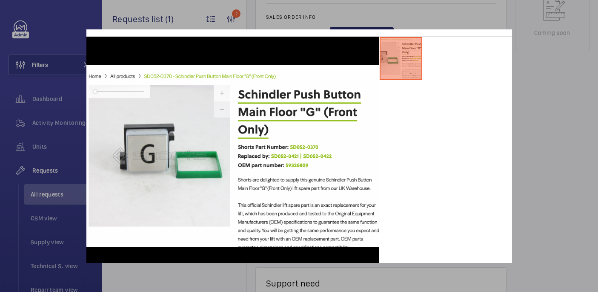
scroll to position [0, 0]
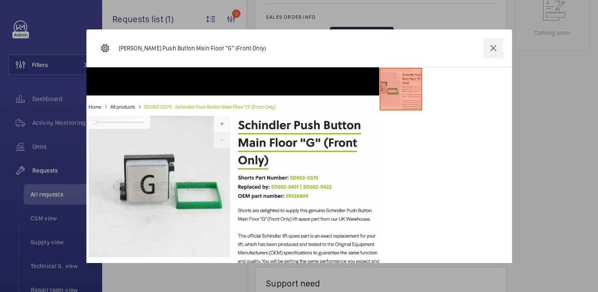
click at [490, 52] on wm-front-icon-button at bounding box center [493, 48] width 20 height 20
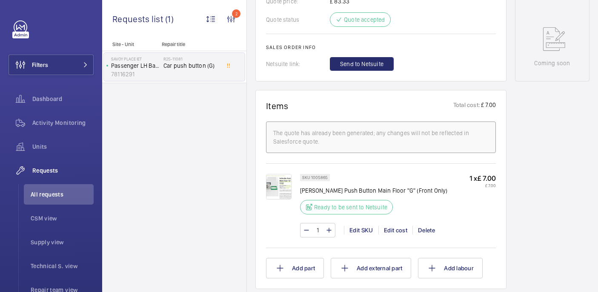
scroll to position [424, 0]
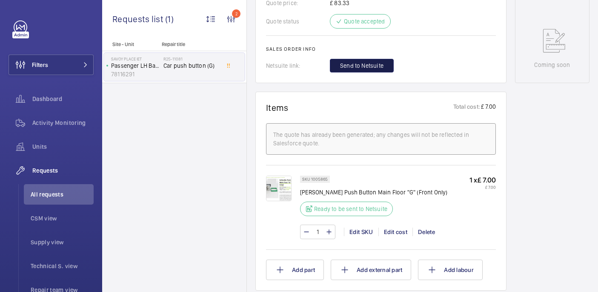
click at [353, 72] on button "Send to Netsuite" at bounding box center [362, 66] width 64 height 14
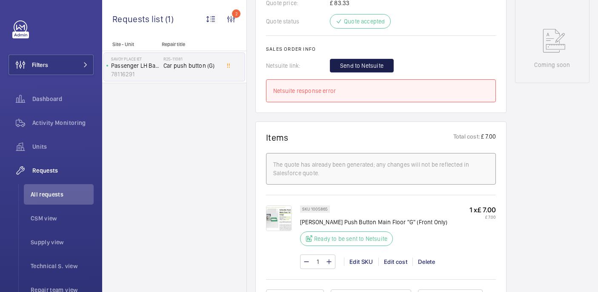
click at [343, 69] on button "Send to Netsuite" at bounding box center [362, 66] width 64 height 14
click at [373, 70] on span "Send to Netsuite" at bounding box center [361, 65] width 43 height 9
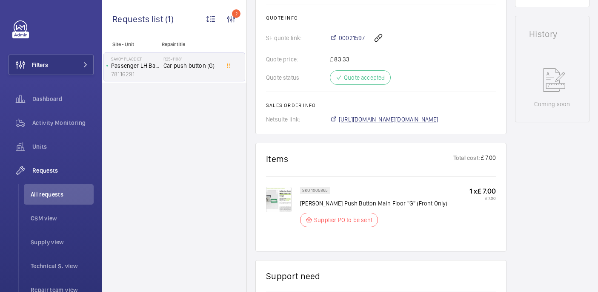
scroll to position [381, 0]
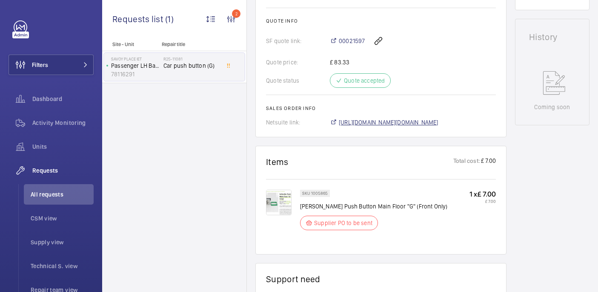
click at [355, 118] on span "[URL][DOMAIN_NAME][DOMAIN_NAME]" at bounding box center [389, 122] width 100 height 9
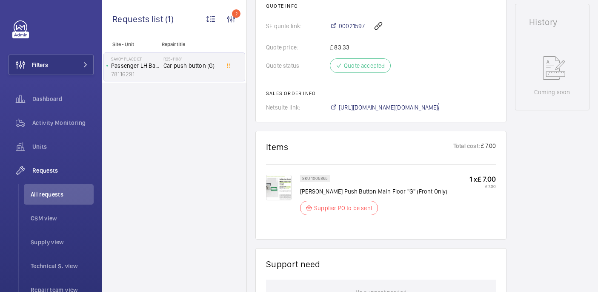
scroll to position [397, 0]
drag, startPoint x: 498, startPoint y: 168, endPoint x: 504, endPoint y: 168, distance: 6.4
click at [507, 168] on wm-front-card "Items Total cost: £ 7.00 SKU 1005865 [PERSON_NAME] Push Button Main Floor "G" (…" at bounding box center [380, 184] width 251 height 109
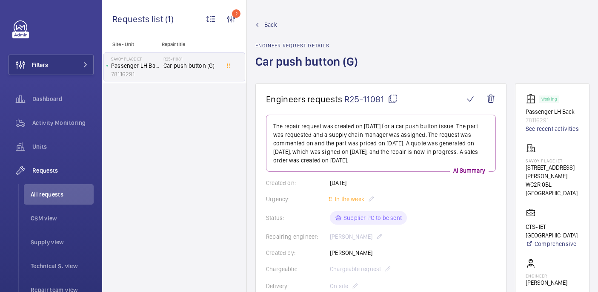
click at [391, 96] on mat-icon at bounding box center [393, 99] width 10 height 10
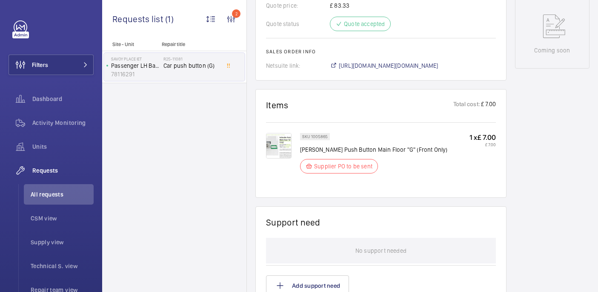
scroll to position [486, 0]
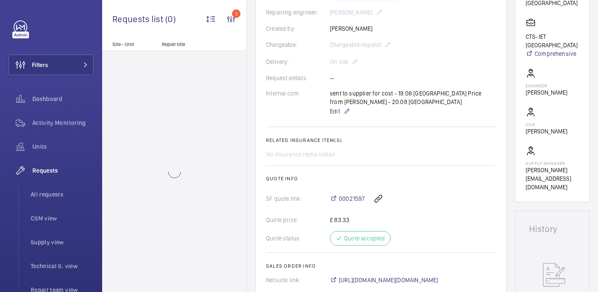
scroll to position [250, 0]
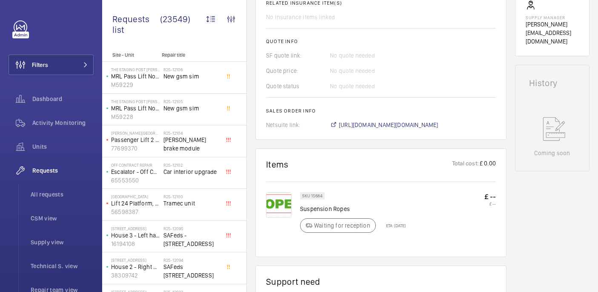
scroll to position [315, 0]
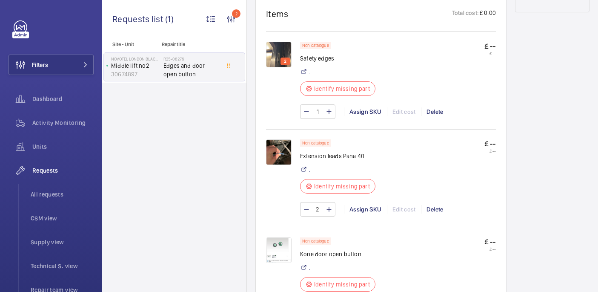
scroll to position [7, 0]
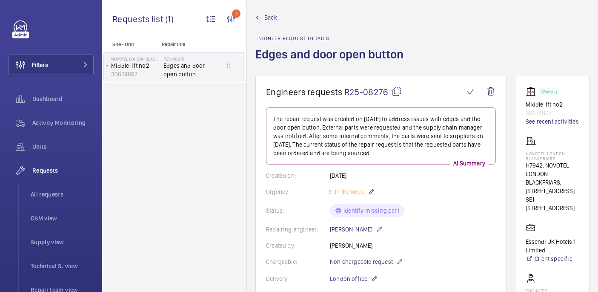
click at [394, 98] on wm-front-card-header "Engineers requests R25-08276" at bounding box center [381, 96] width 230 height 21
click at [395, 88] on mat-icon at bounding box center [397, 91] width 10 height 10
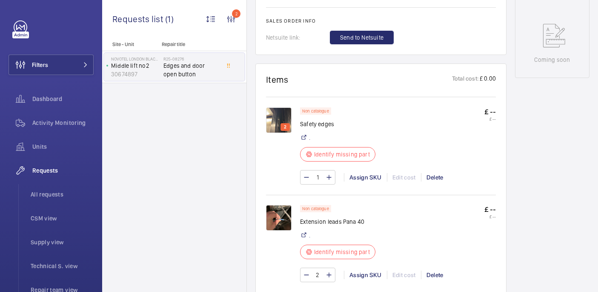
scroll to position [452, 0]
